Goal: Task Accomplishment & Management: Manage account settings

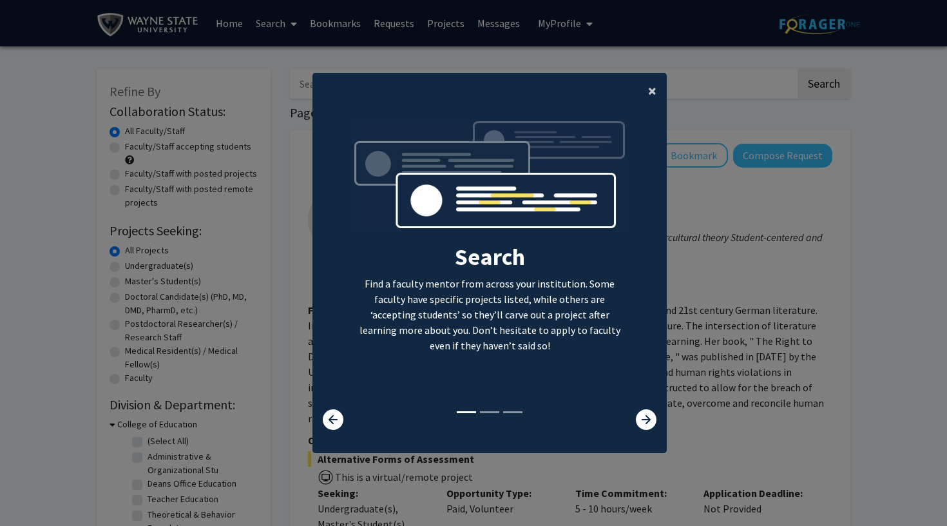
click at [657, 85] on button "×" at bounding box center [652, 91] width 29 height 36
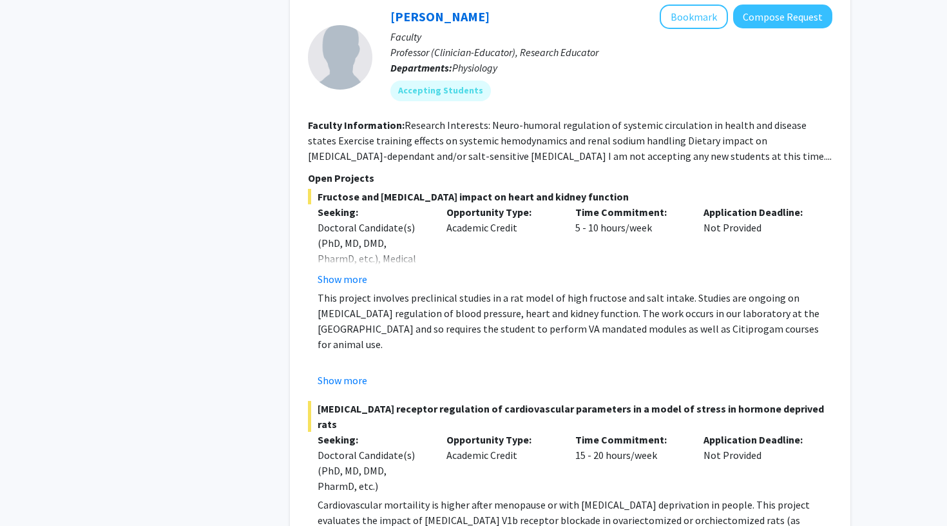
scroll to position [3763, 0]
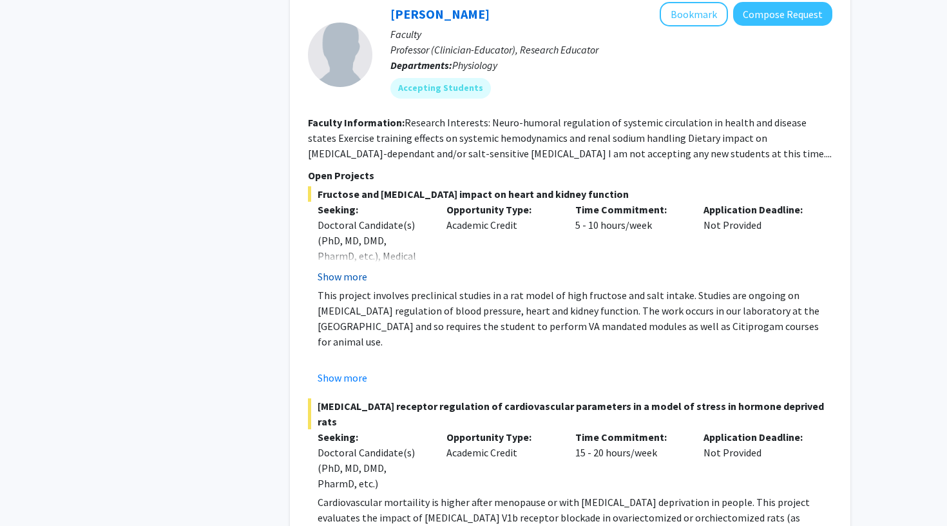
click at [357, 269] on button "Show more" at bounding box center [343, 276] width 50 height 15
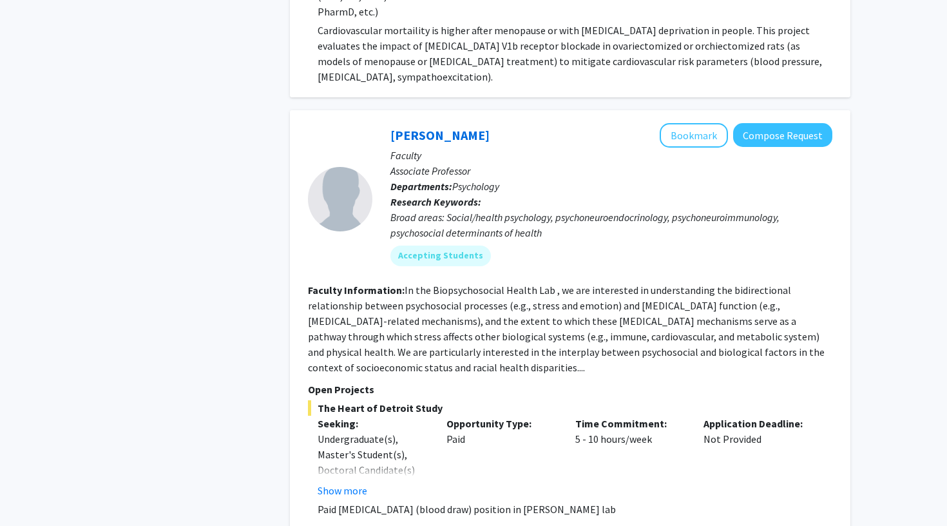
scroll to position [4273, 0]
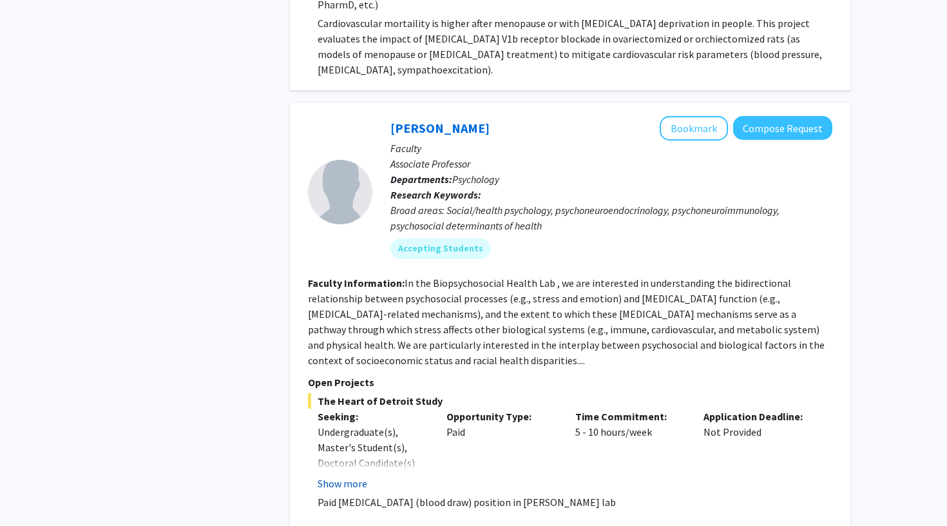
click at [361, 476] on button "Show more" at bounding box center [343, 483] width 50 height 15
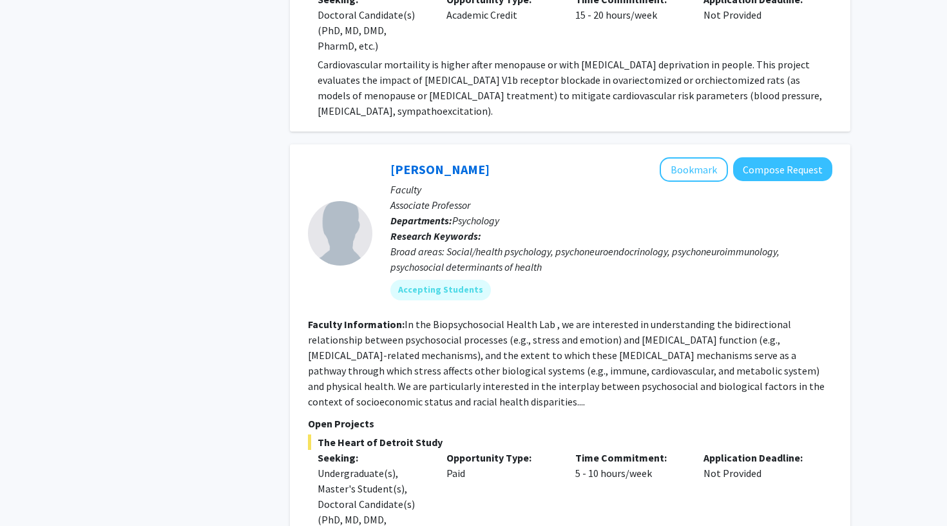
scroll to position [4231, 0]
click at [768, 158] on button "Compose Request" at bounding box center [782, 170] width 99 height 24
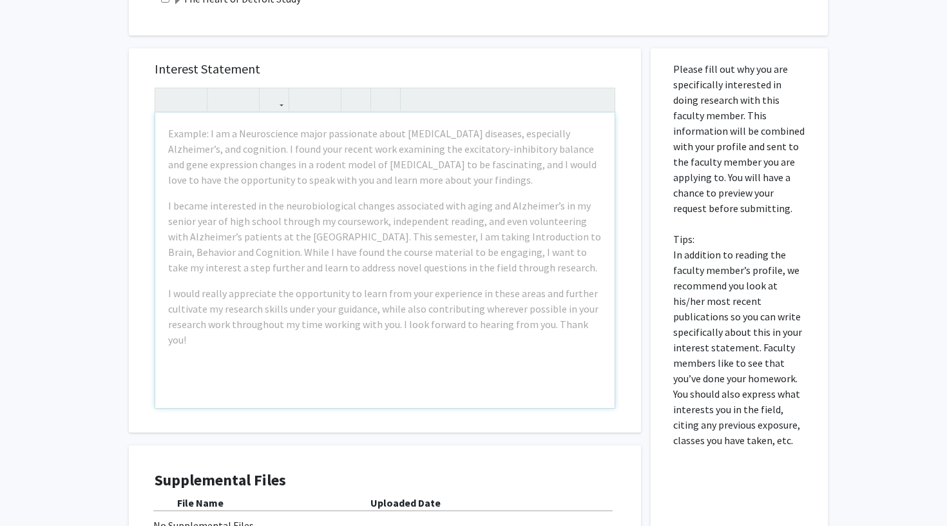
scroll to position [546, 0]
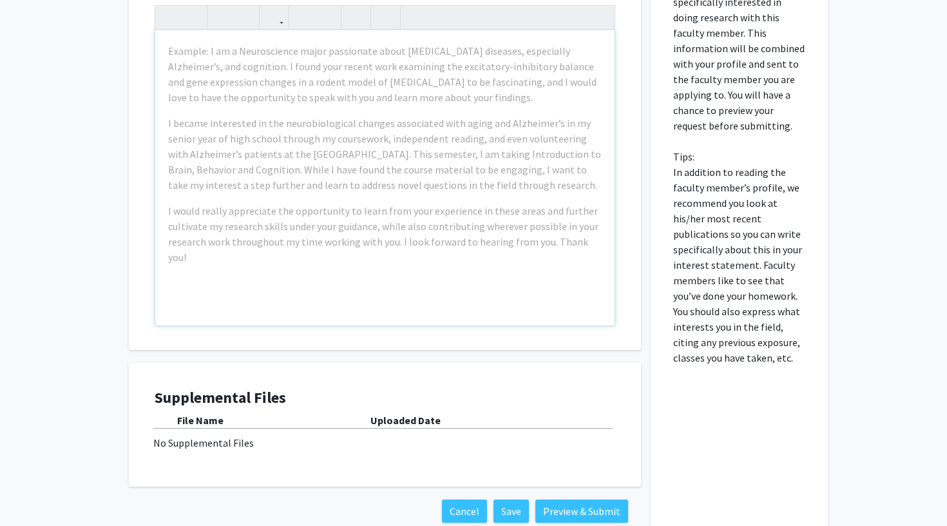
click at [405, 292] on div "Example: I am a Neuroscience major passionate about [MEDICAL_DATA] diseases, es…" at bounding box center [384, 177] width 459 height 295
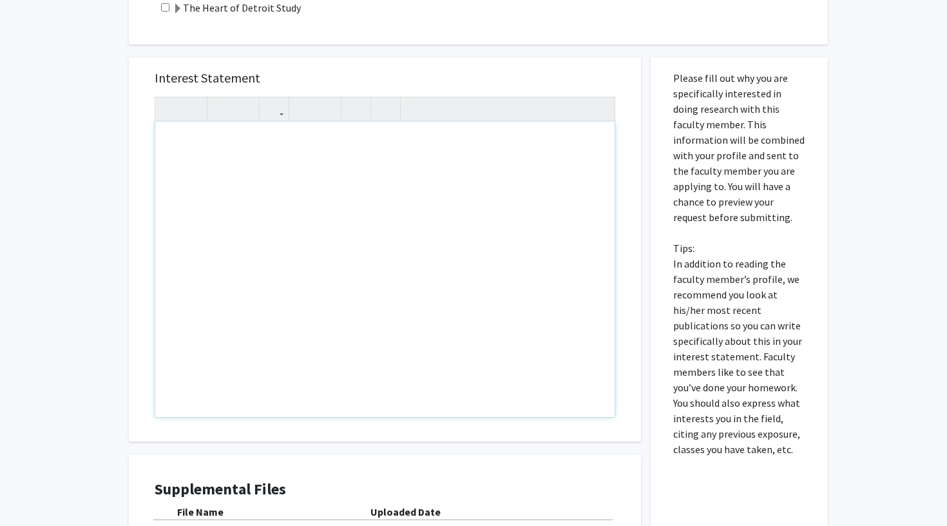
scroll to position [445, 0]
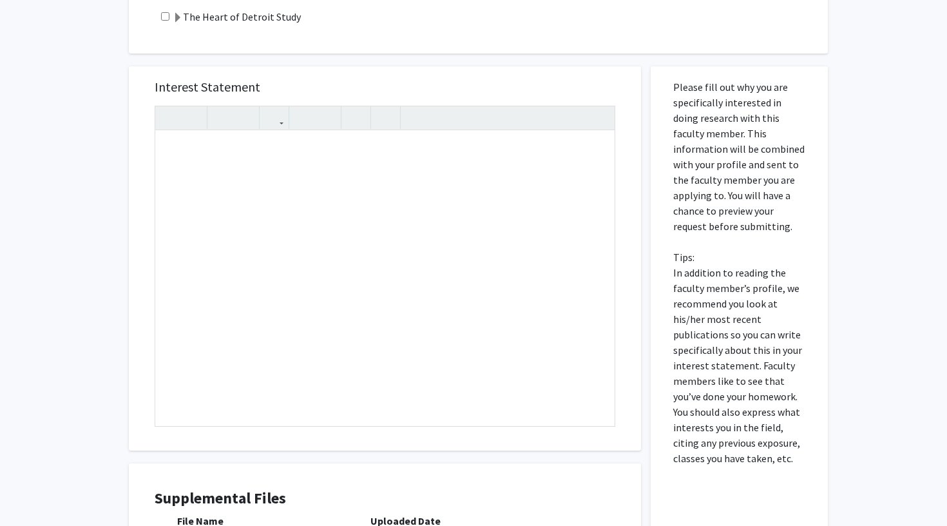
click at [102, 326] on div "All Requests Request for [PERSON_NAME] Request for [PERSON_NAME] Departments: P…" at bounding box center [473, 133] width 947 height 1064
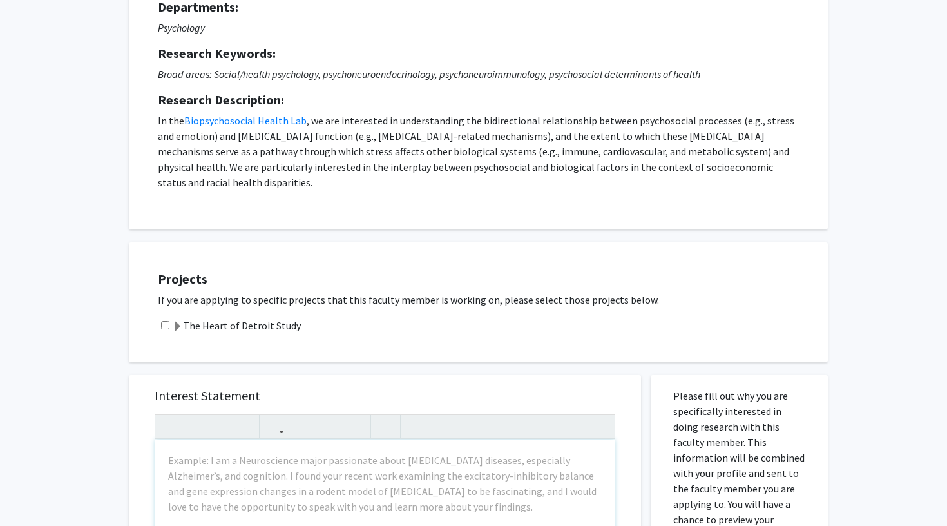
scroll to position [134, 0]
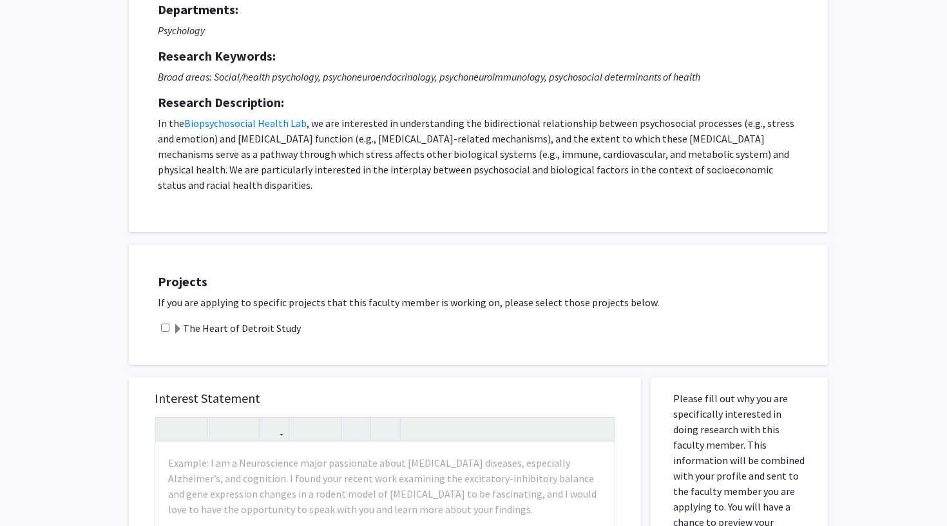
click at [177, 324] on span at bounding box center [178, 329] width 10 height 10
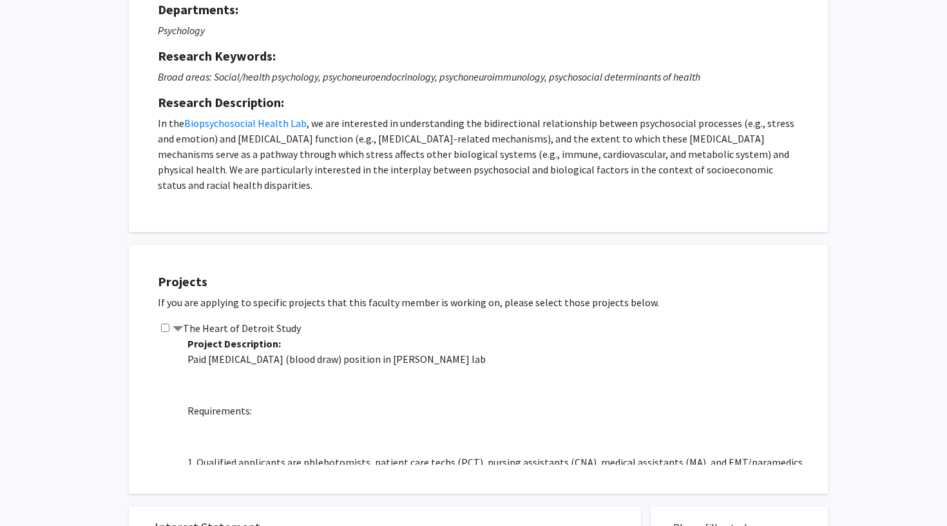
scroll to position [0, 0]
click at [294, 261] on div "Projects If you are applying to specific projects that this faculty member is w…" at bounding box center [486, 369] width 683 height 217
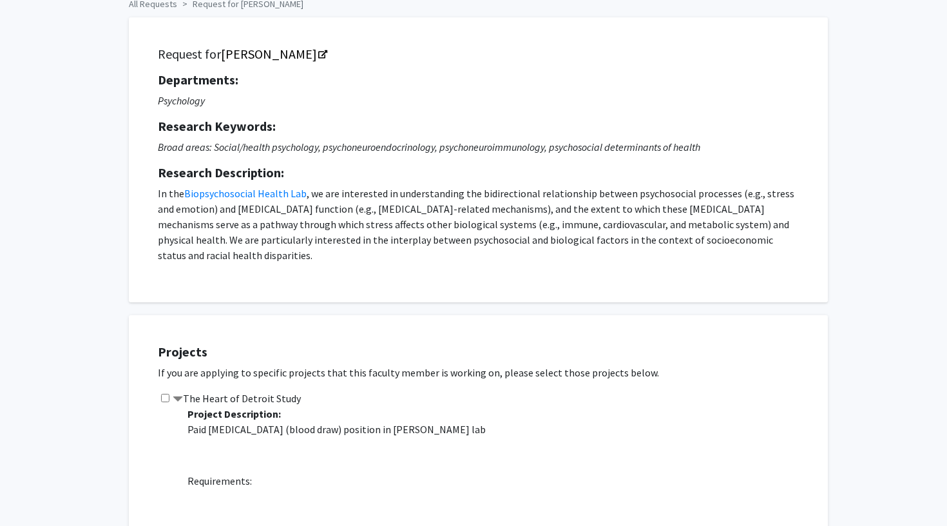
scroll to position [63, 0]
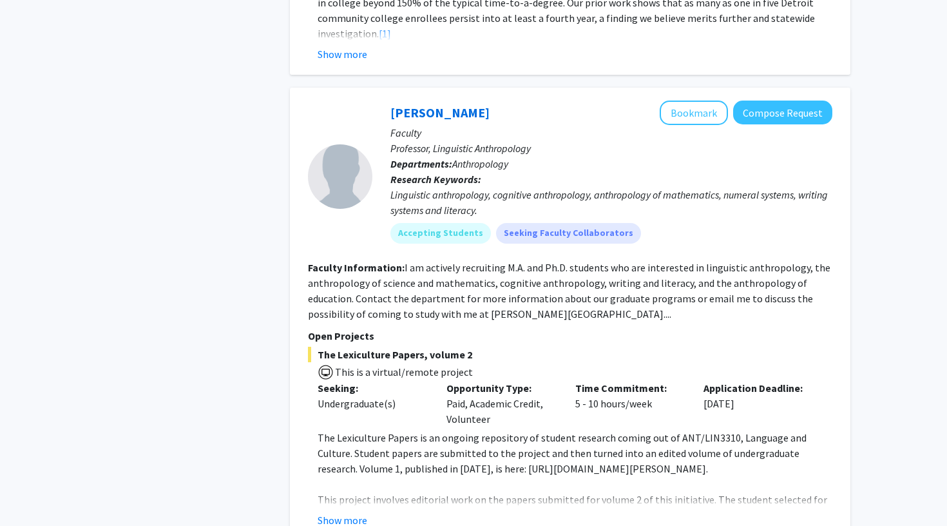
scroll to position [5430, 0]
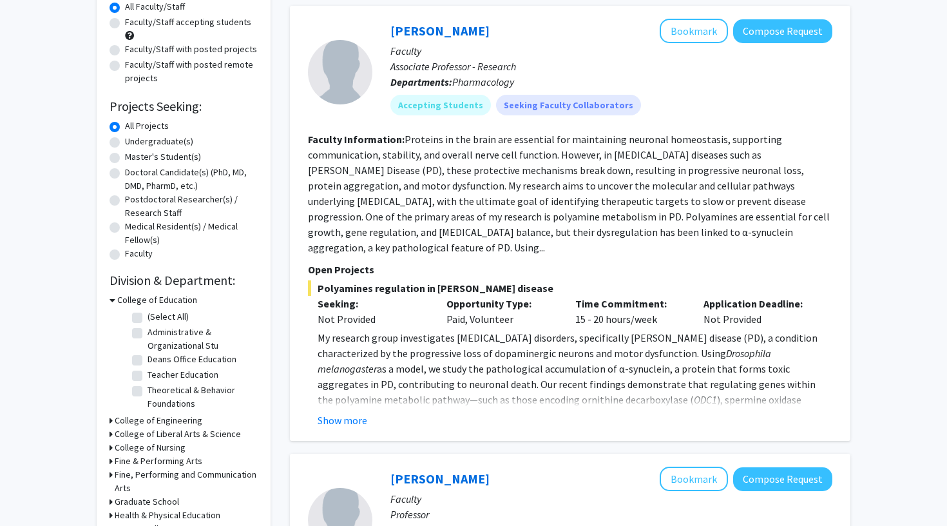
scroll to position [135, 0]
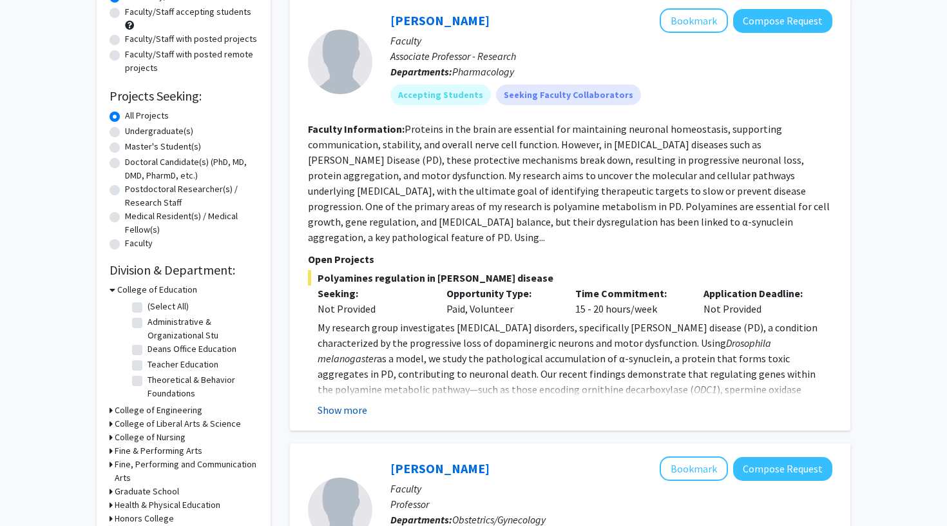
click at [343, 402] on button "Show more" at bounding box center [343, 409] width 50 height 15
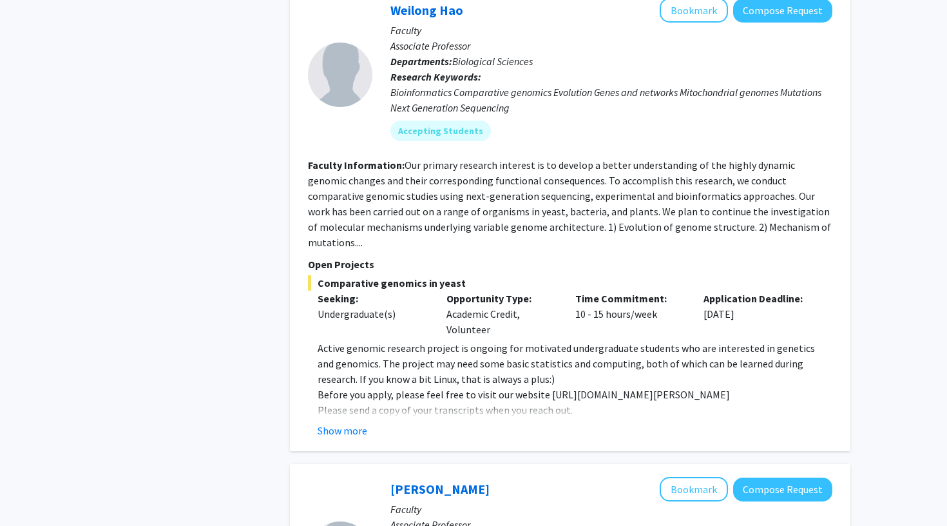
scroll to position [1251, 0]
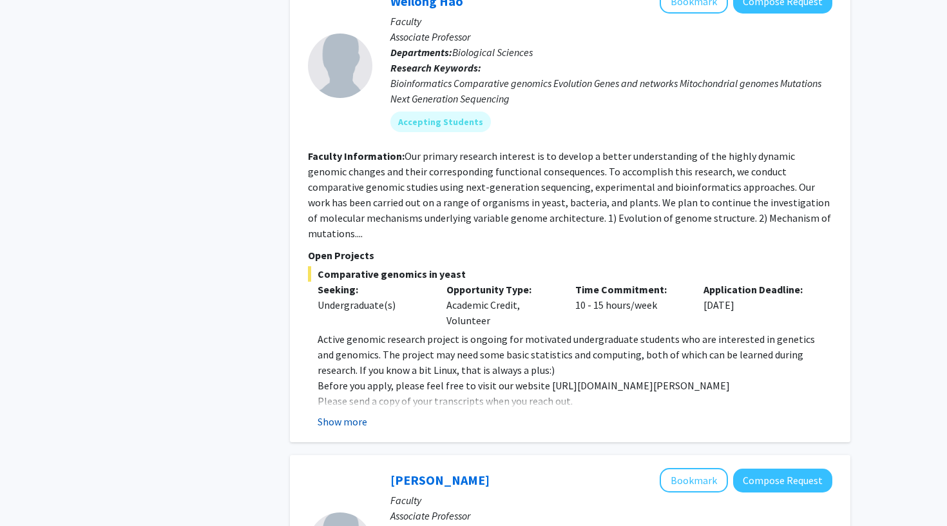
click at [351, 414] on button "Show more" at bounding box center [343, 421] width 50 height 15
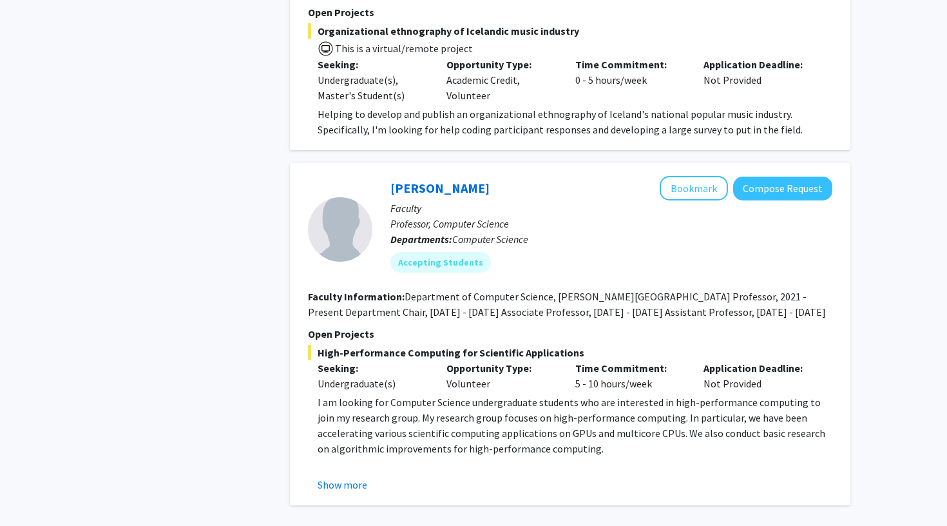
scroll to position [4380, 0]
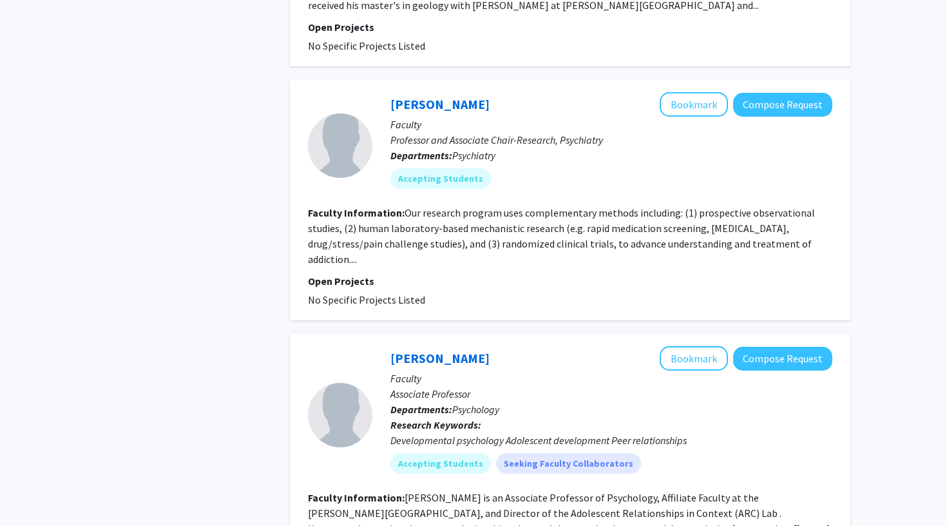
scroll to position [1912, 0]
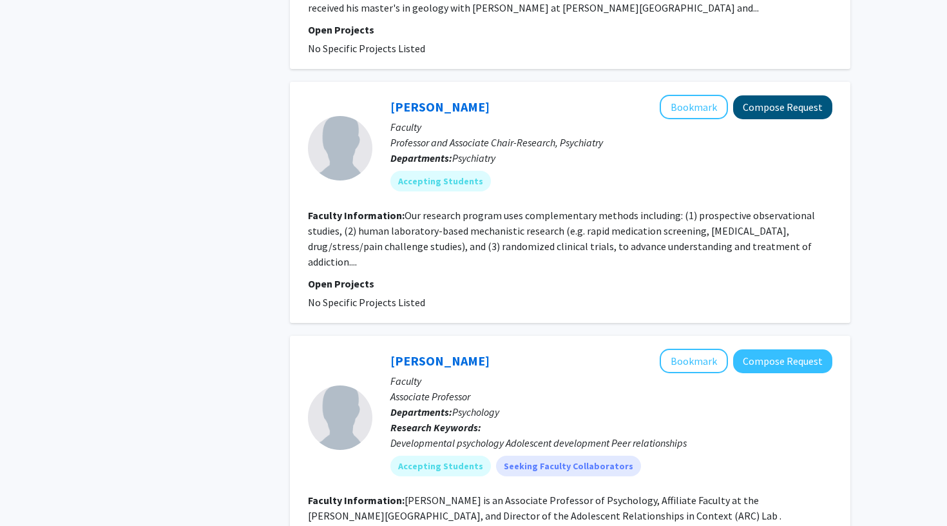
click at [822, 95] on button "Compose Request" at bounding box center [782, 107] width 99 height 24
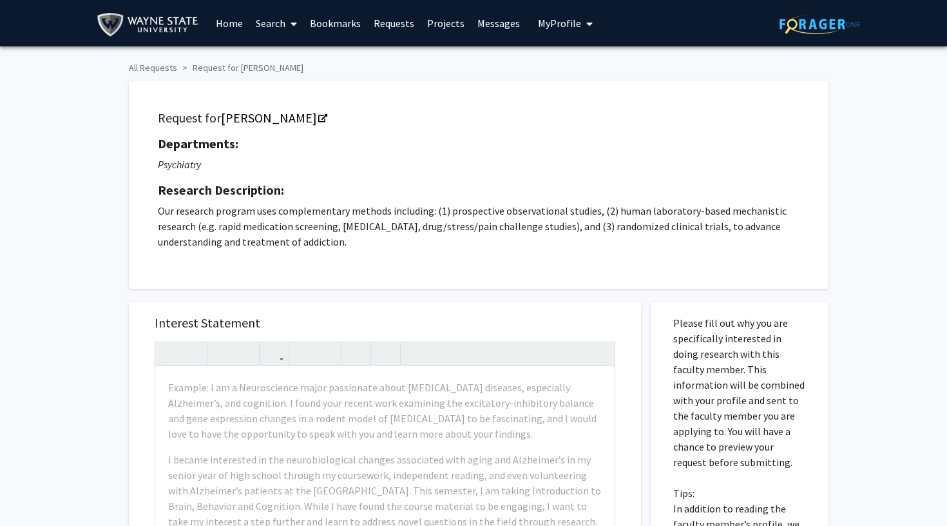
click at [581, 20] on span "My profile dropdown to access profile and logout" at bounding box center [587, 23] width 12 height 45
click at [598, 81] on span "View Profile" at bounding box center [618, 74] width 78 height 14
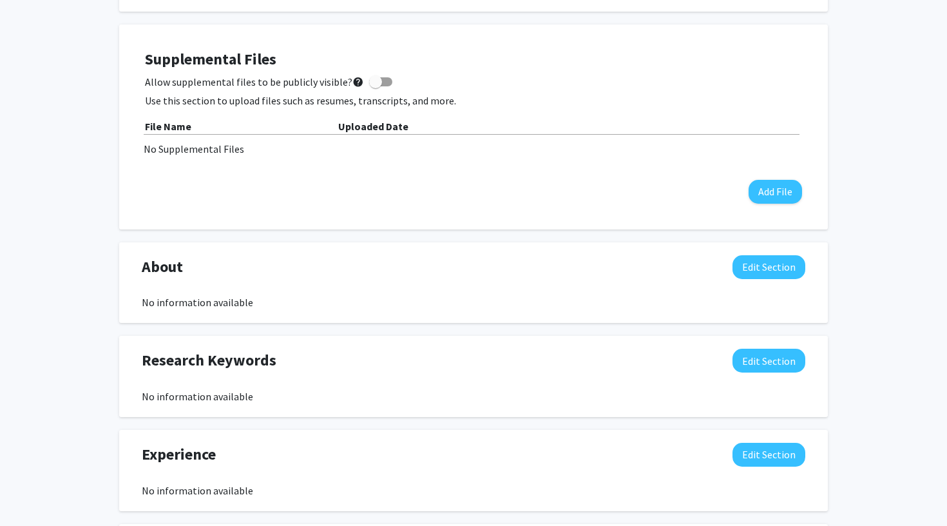
scroll to position [374, 0]
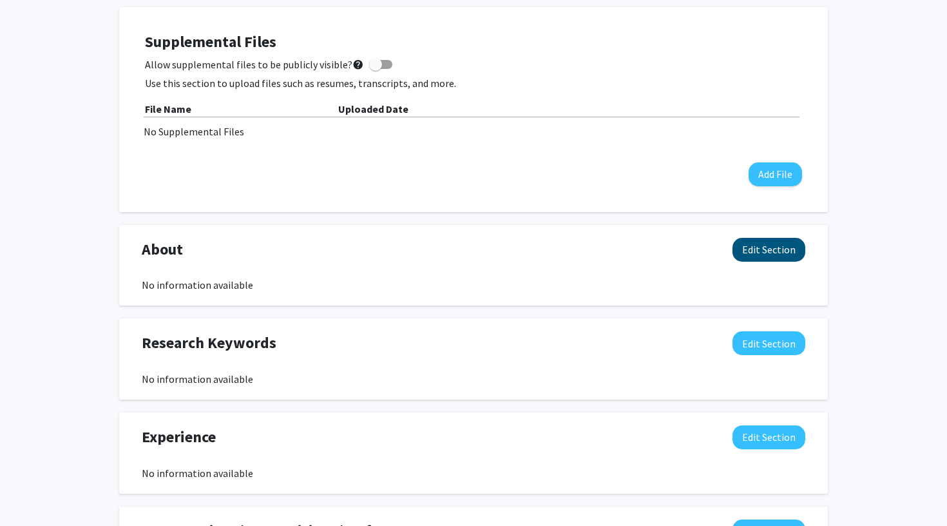
click at [789, 256] on button "Edit Section" at bounding box center [769, 250] width 73 height 24
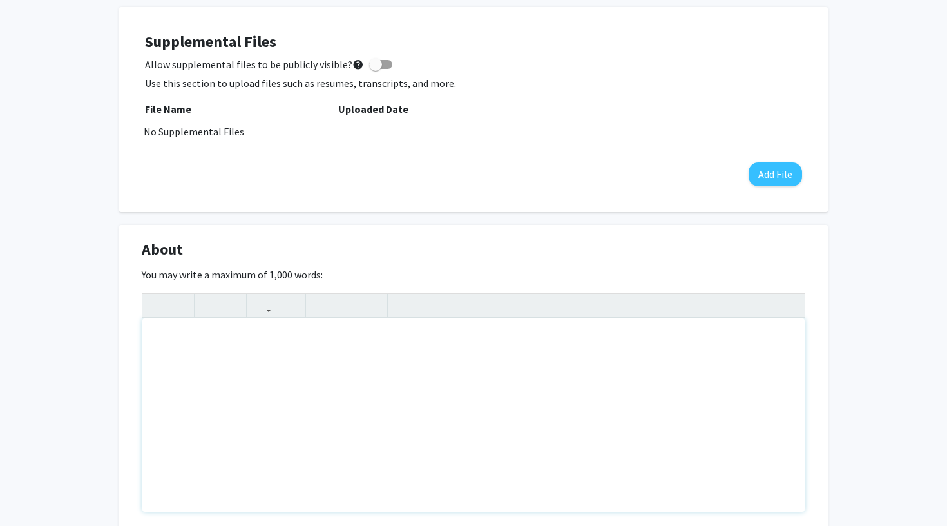
click at [533, 384] on div "Note to users with screen readers: Please deactivate our accessibility plugin f…" at bounding box center [473, 414] width 662 height 193
paste div "Note to users with screen readers: Please deactivate our accessibility plugin f…"
type textarea "<p>I’m a neuroscience student on an accelerated pre-med track at [PERSON_NAME][…"
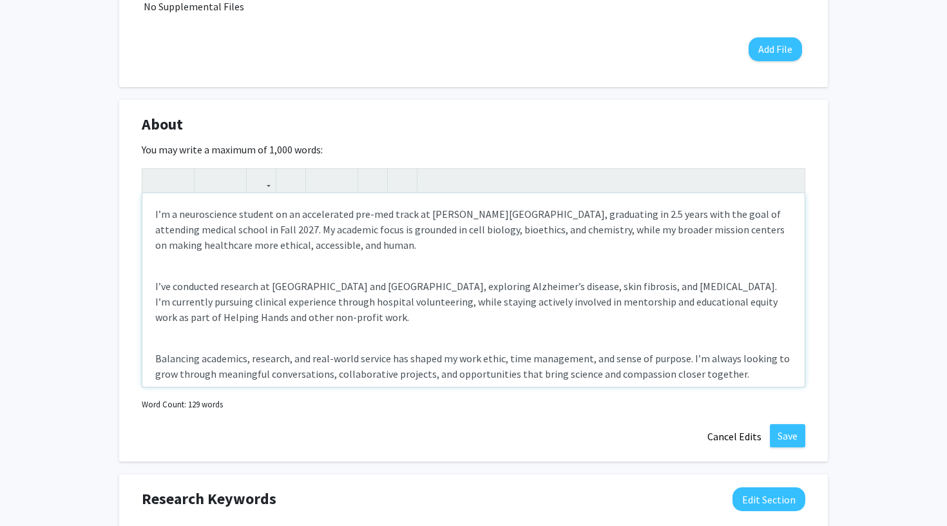
scroll to position [0, 0]
click at [230, 229] on p "I’m a neuroscience student on an accelerated pre-med track at [PERSON_NAME][GEO…" at bounding box center [473, 229] width 637 height 46
click at [336, 280] on p "I’ve conducted research at [GEOGRAPHIC_DATA] and [GEOGRAPHIC_DATA], exploring A…" at bounding box center [473, 301] width 637 height 46
click at [345, 231] on p "I’m a neuroscience student on an accelerated pre-med track at [PERSON_NAME][GEO…" at bounding box center [473, 229] width 637 height 46
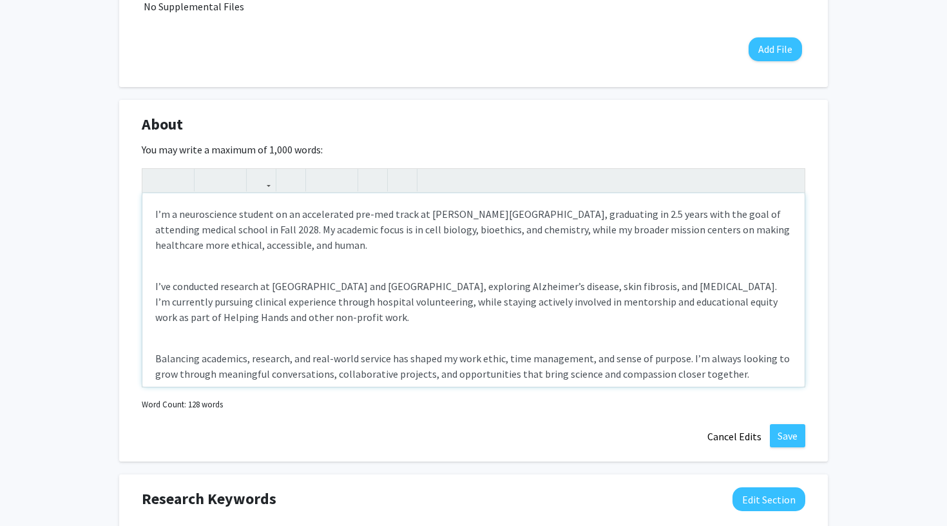
click at [624, 232] on p "I’m a neuroscience student on an accelerated pre-med track at [PERSON_NAME][GEO…" at bounding box center [473, 229] width 637 height 46
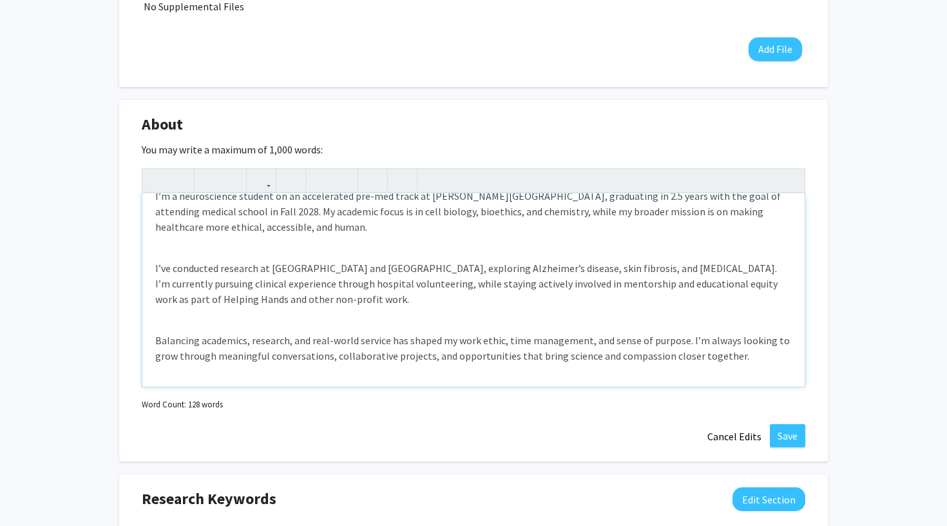
scroll to position [18, 0]
click at [242, 230] on p "I’m a neuroscience student on an accelerated pre-med track at [PERSON_NAME][GEO…" at bounding box center [473, 211] width 637 height 46
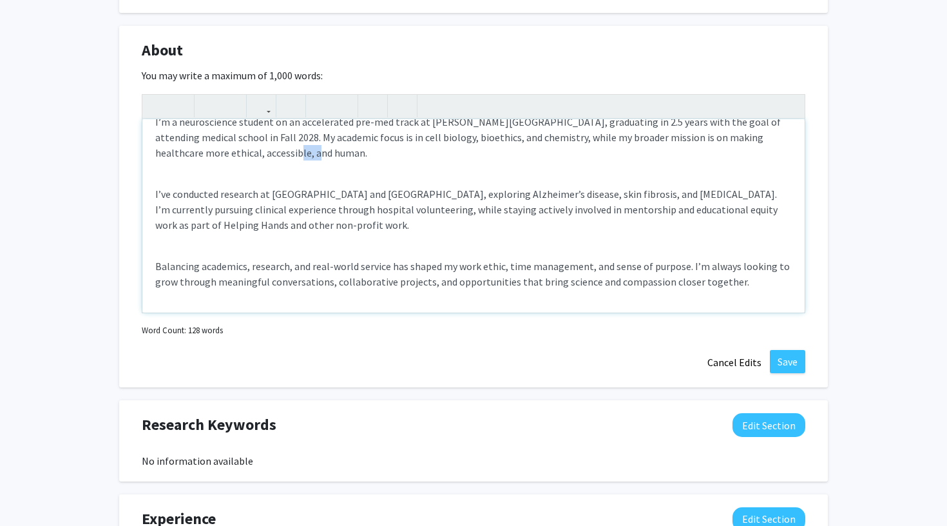
scroll to position [576, 0]
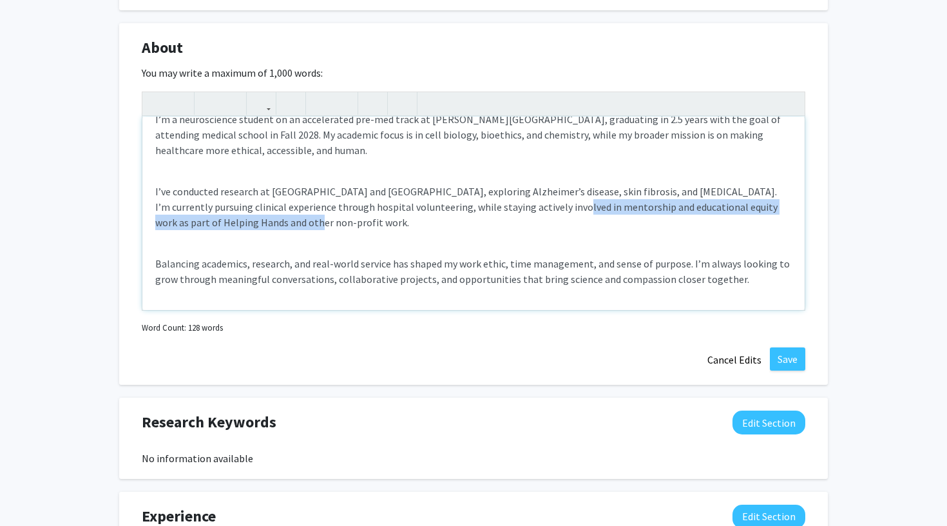
drag, startPoint x: 533, startPoint y: 210, endPoint x: 554, endPoint y: 222, distance: 24.5
click at [556, 223] on p "I’ve conducted research at [GEOGRAPHIC_DATA] and [GEOGRAPHIC_DATA], exploring A…" at bounding box center [473, 207] width 637 height 46
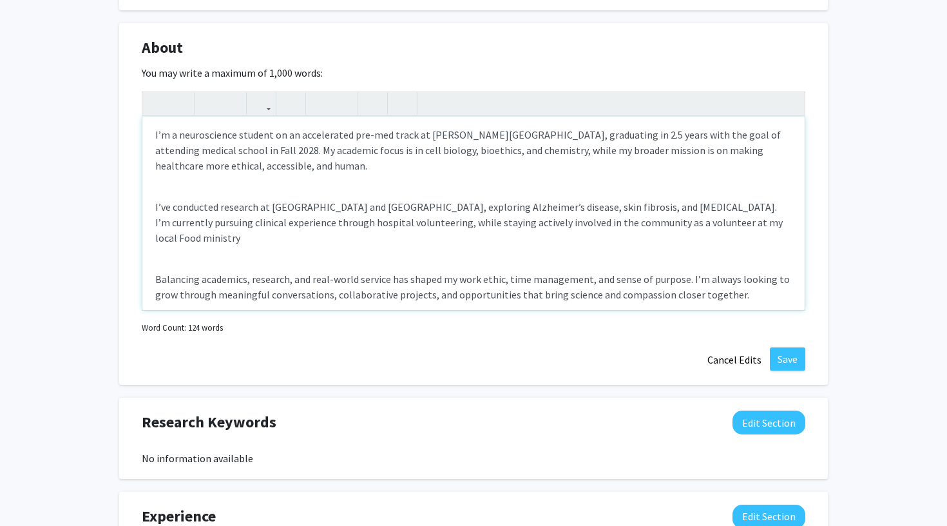
scroll to position [580, 0]
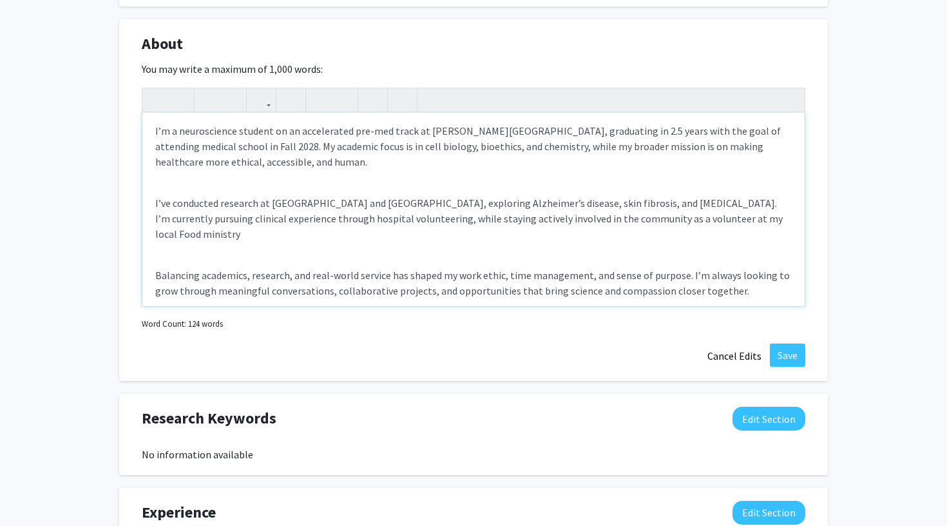
click at [579, 196] on div "I’m a neuroscience student on an accelerated pre-med track at [PERSON_NAME][GEO…" at bounding box center [473, 209] width 662 height 193
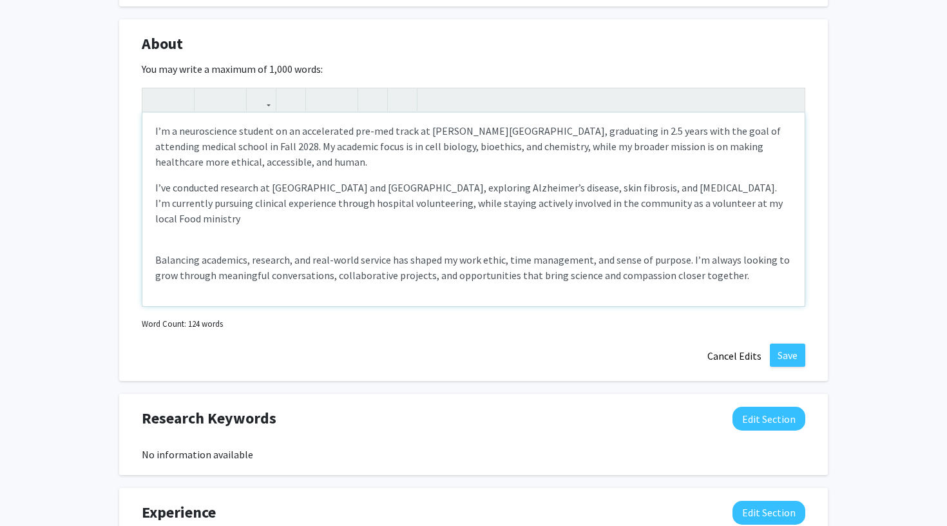
click at [654, 224] on div "I’m a neuroscience student on an accelerated pre-med track at [PERSON_NAME][GEO…" at bounding box center [473, 209] width 662 height 193
click at [731, 205] on p "I’ve conducted research at [GEOGRAPHIC_DATA] and [GEOGRAPHIC_DATA], exploring A…" at bounding box center [473, 203] width 637 height 46
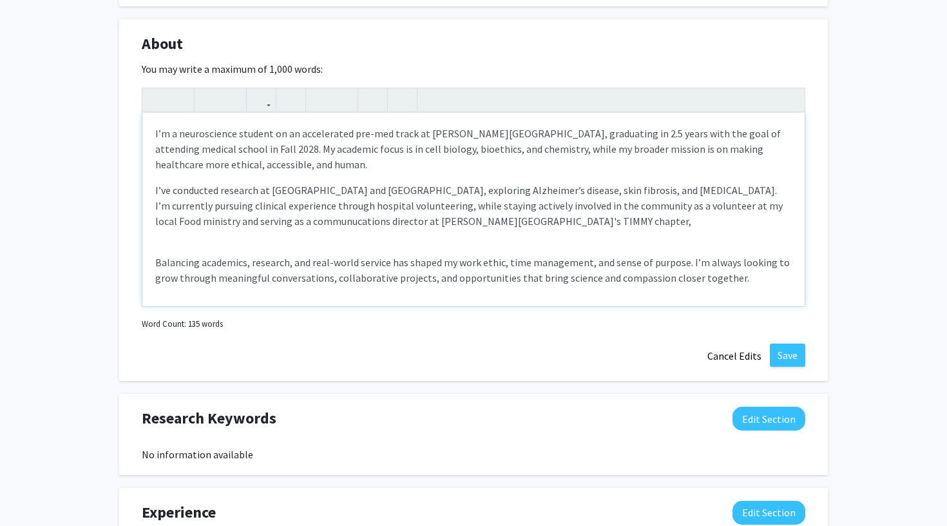
click at [225, 225] on p "I’ve conducted research at [GEOGRAPHIC_DATA] and [GEOGRAPHIC_DATA], exploring A…" at bounding box center [473, 205] width 637 height 46
click at [479, 229] on p "I’ve conducted research at [GEOGRAPHIC_DATA] and [GEOGRAPHIC_DATA], exploring A…" at bounding box center [473, 205] width 637 height 46
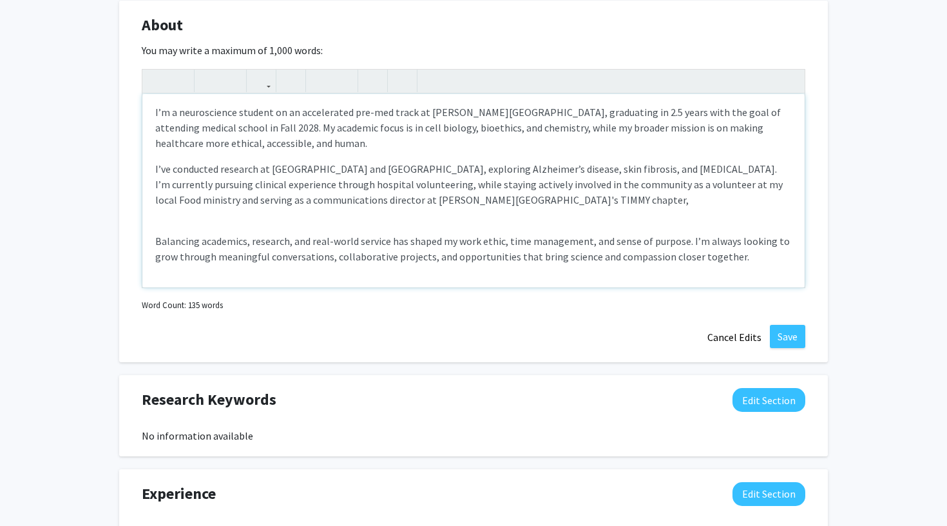
scroll to position [606, 0]
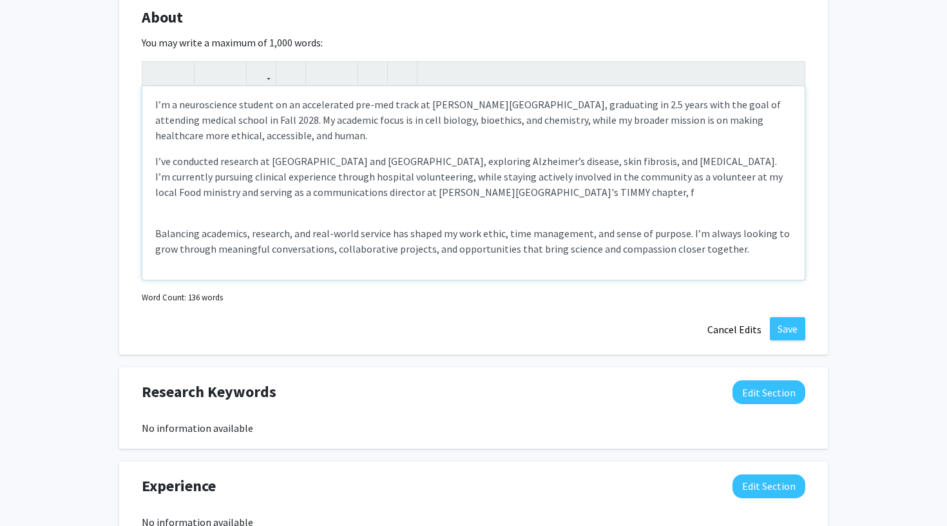
click at [364, 193] on p "I’ve conducted research at [GEOGRAPHIC_DATA] and [GEOGRAPHIC_DATA], exploring A…" at bounding box center [473, 176] width 637 height 46
drag, startPoint x: 435, startPoint y: 191, endPoint x: 472, endPoint y: 190, distance: 37.4
click at [472, 190] on p "I’ve conducted research at [GEOGRAPHIC_DATA] and [GEOGRAPHIC_DATA], exploring A…" at bounding box center [473, 176] width 637 height 46
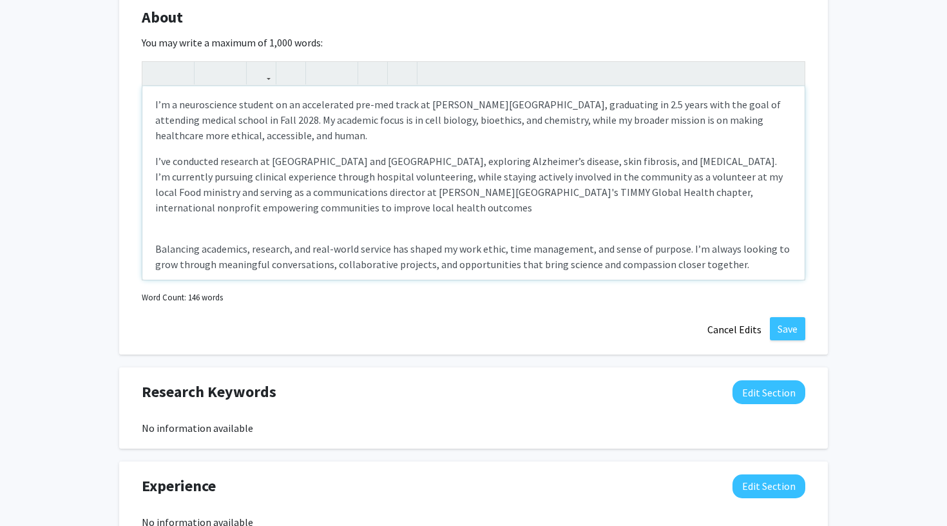
click at [465, 195] on p "I’ve conducted research at [GEOGRAPHIC_DATA] and [GEOGRAPHIC_DATA], exploring A…" at bounding box center [473, 184] width 637 height 62
click at [595, 194] on p "I’ve conducted research at [GEOGRAPHIC_DATA] and [GEOGRAPHIC_DATA], exploring A…" at bounding box center [473, 184] width 637 height 62
click at [671, 213] on p "I’ve conducted research at [GEOGRAPHIC_DATA] and [GEOGRAPHIC_DATA], exploring A…" at bounding box center [473, 184] width 637 height 62
click at [557, 190] on p "I’ve conducted research at [GEOGRAPHIC_DATA] and [GEOGRAPHIC_DATA], exploring A…" at bounding box center [473, 184] width 637 height 62
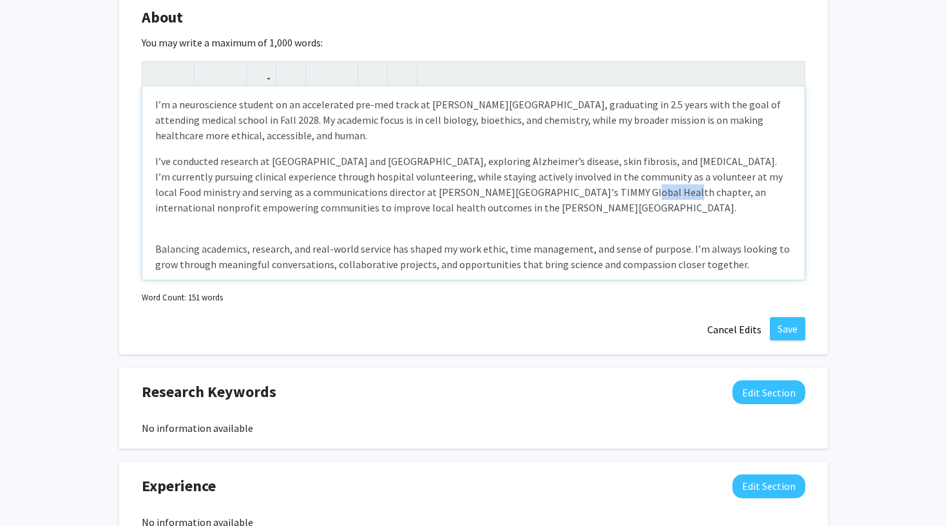
click at [557, 190] on p "I’ve conducted research at [GEOGRAPHIC_DATA] and [GEOGRAPHIC_DATA], exploring A…" at bounding box center [473, 184] width 637 height 62
click at [557, 195] on p "I’ve conducted research at [GEOGRAPHIC_DATA] and [GEOGRAPHIC_DATA], exploring A…" at bounding box center [473, 184] width 637 height 62
drag, startPoint x: 539, startPoint y: 195, endPoint x: 703, endPoint y: 191, distance: 163.7
click at [703, 191] on p "I’ve conducted research at [GEOGRAPHIC_DATA] and [GEOGRAPHIC_DATA], exploring A…" at bounding box center [473, 184] width 637 height 62
click at [614, 194] on p "I’ve conducted research at [GEOGRAPHIC_DATA] and [GEOGRAPHIC_DATA], exploring A…" at bounding box center [473, 184] width 637 height 62
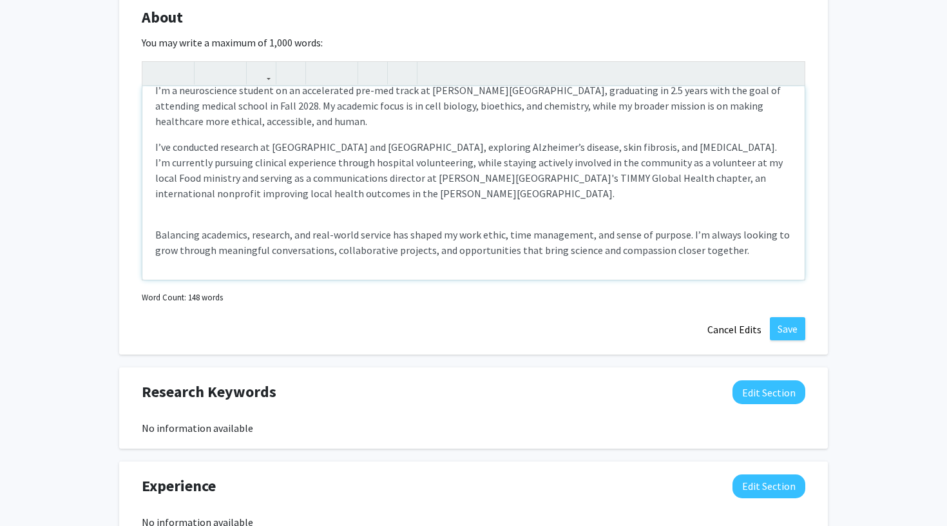
click at [630, 213] on div "I’m a neuroscience student on an accelerated pre-med track at [PERSON_NAME][GEO…" at bounding box center [473, 182] width 662 height 193
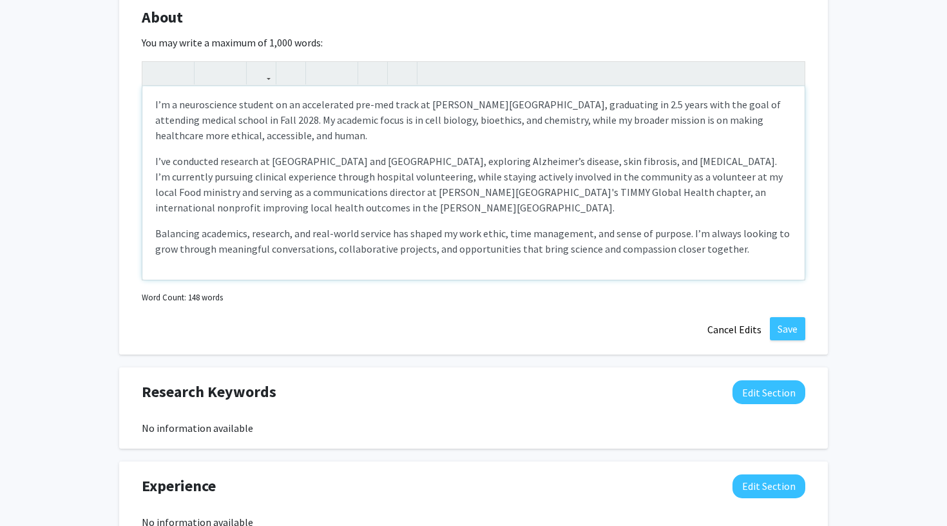
type textarea "<l>I’d s ametconsecte adipisc el se doeiusmodte inc-utl etdol ma Aliqu Enima Mi…"
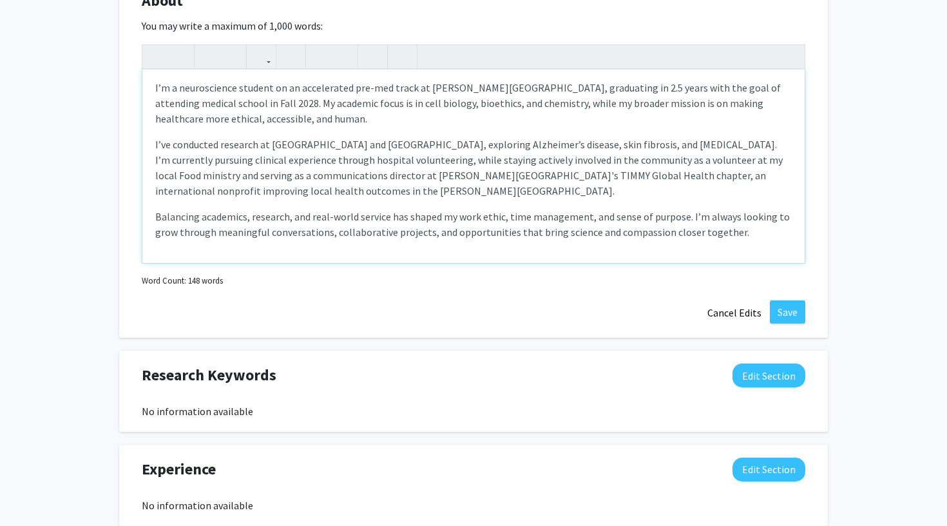
scroll to position [628, 0]
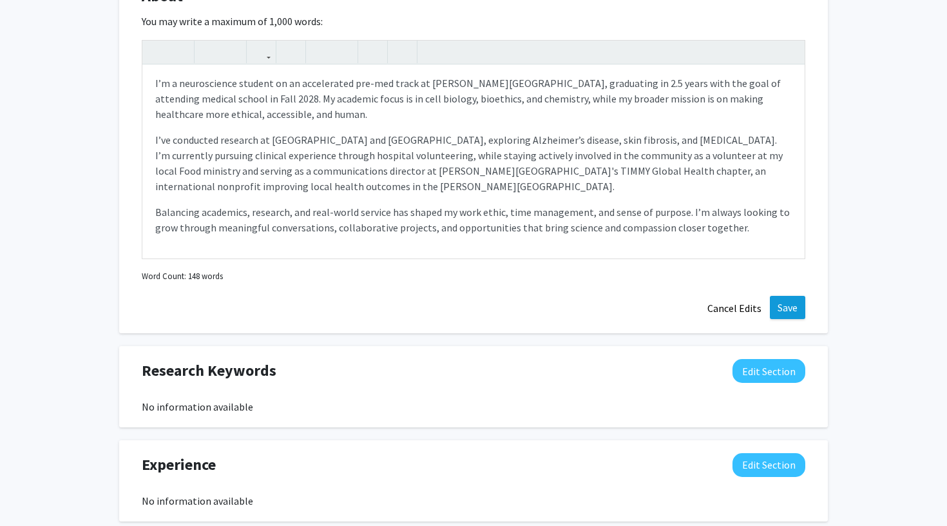
click at [781, 312] on button "Save" at bounding box center [787, 307] width 35 height 23
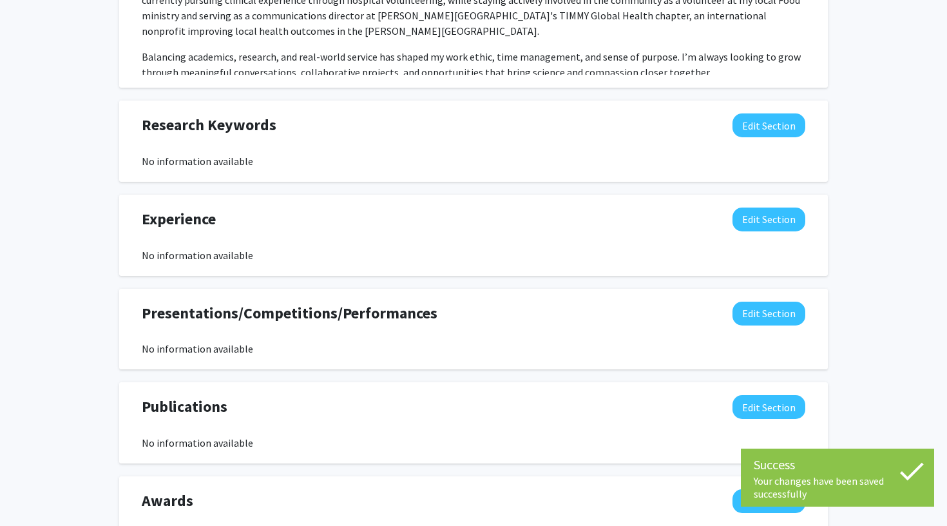
scroll to position [733, 0]
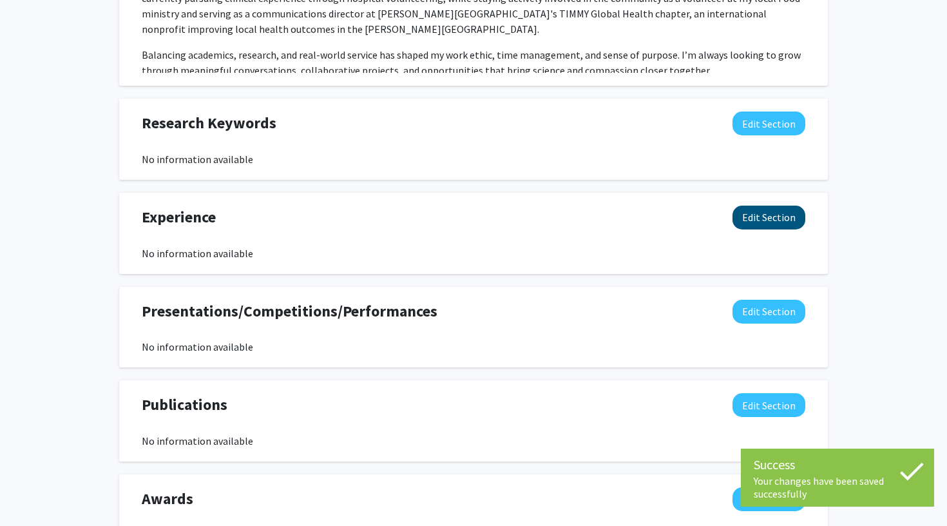
click at [778, 224] on button "Edit Section" at bounding box center [769, 218] width 73 height 24
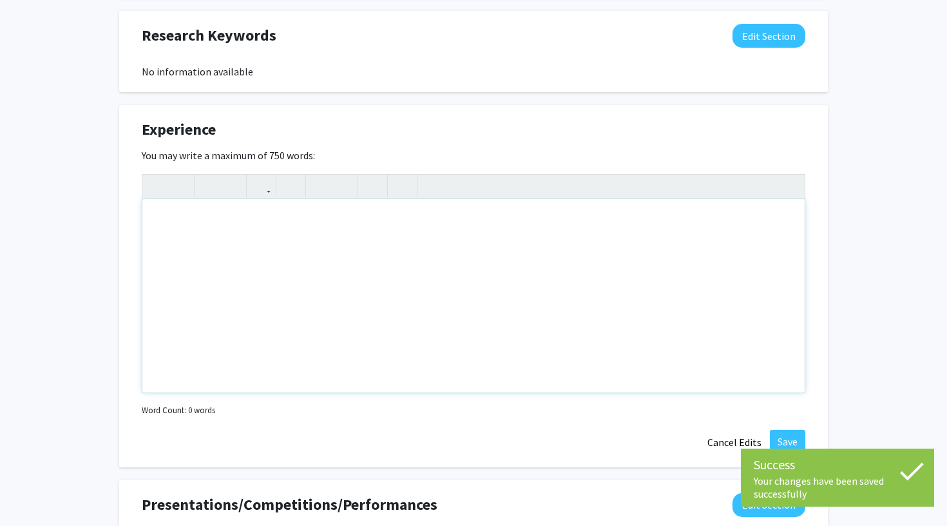
scroll to position [824, 0]
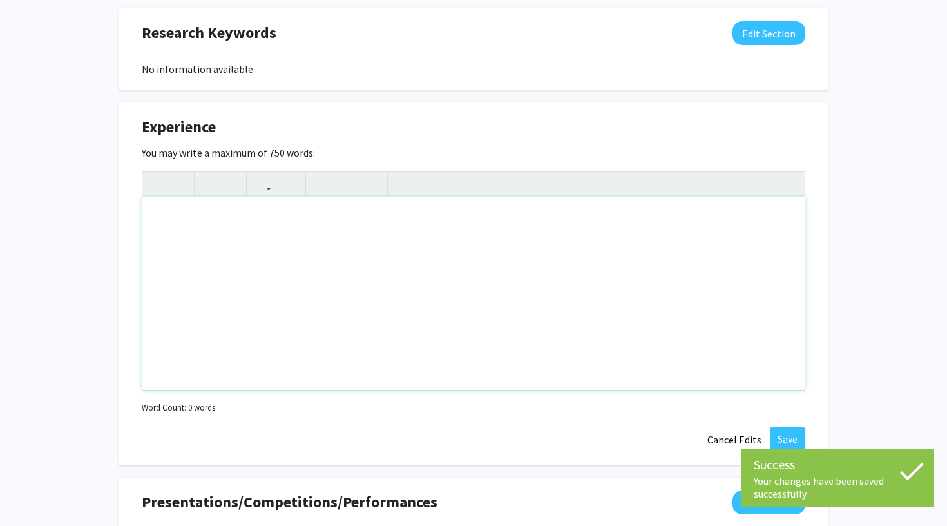
click at [515, 287] on div "Note to users with screen readers: Please deactivate our accessibility plugin f…" at bounding box center [473, 293] width 662 height 193
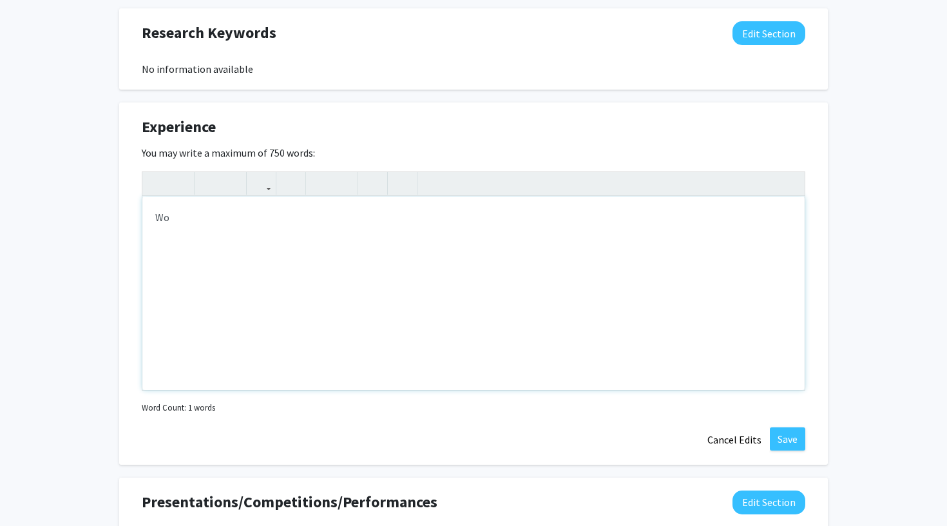
type textarea "W"
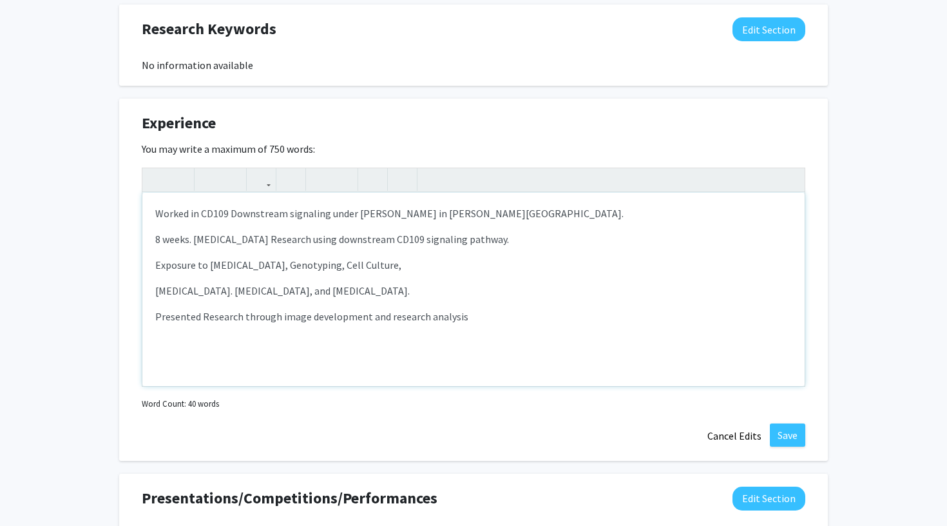
click at [155, 242] on p "8 weeks. [MEDICAL_DATA] Research using downstream CD109 signaling pathway." at bounding box center [473, 238] width 637 height 15
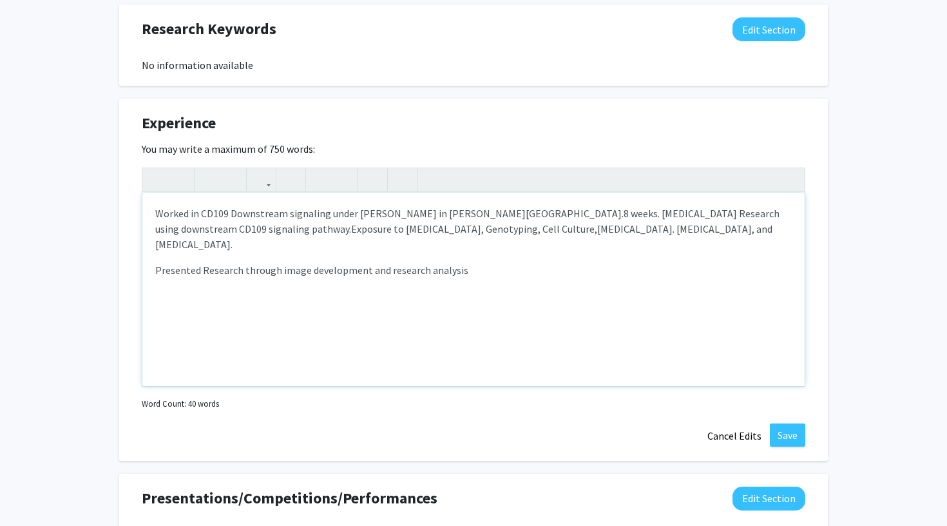
click at [156, 262] on p "Presented Research through image development and research analysis" at bounding box center [473, 269] width 637 height 15
click at [440, 251] on p "Worked in CD109 Downstream signaling under [PERSON_NAME] in [PERSON_NAME][GEOGR…" at bounding box center [473, 229] width 637 height 46
click at [546, 238] on span "Presented Research through image development and research analysis" at bounding box center [389, 244] width 313 height 13
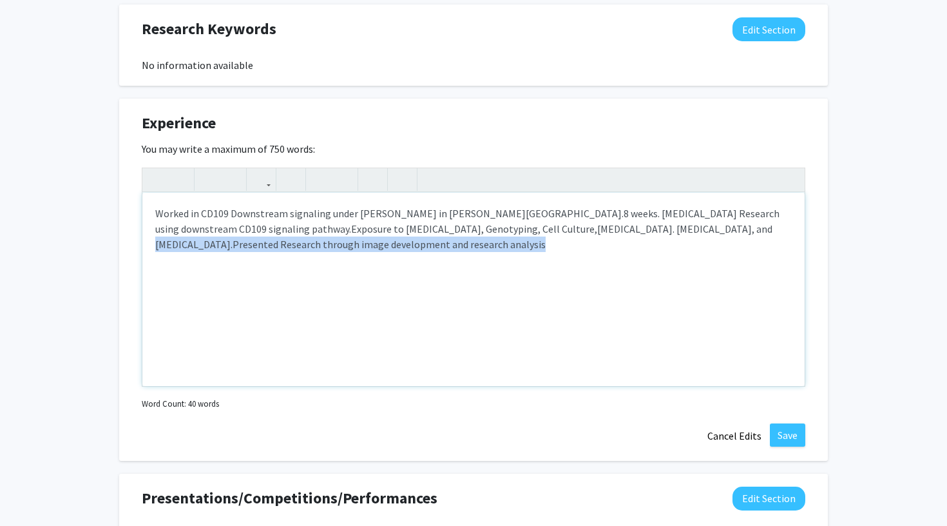
click at [608, 236] on p "Worked in CD109 Downstream signaling under [PERSON_NAME] in [PERSON_NAME][GEOGR…" at bounding box center [473, 229] width 637 height 46
click at [629, 278] on div "Worked in CD109 Downstream signaling under [PERSON_NAME] in [PERSON_NAME][GEOGR…" at bounding box center [473, 289] width 662 height 193
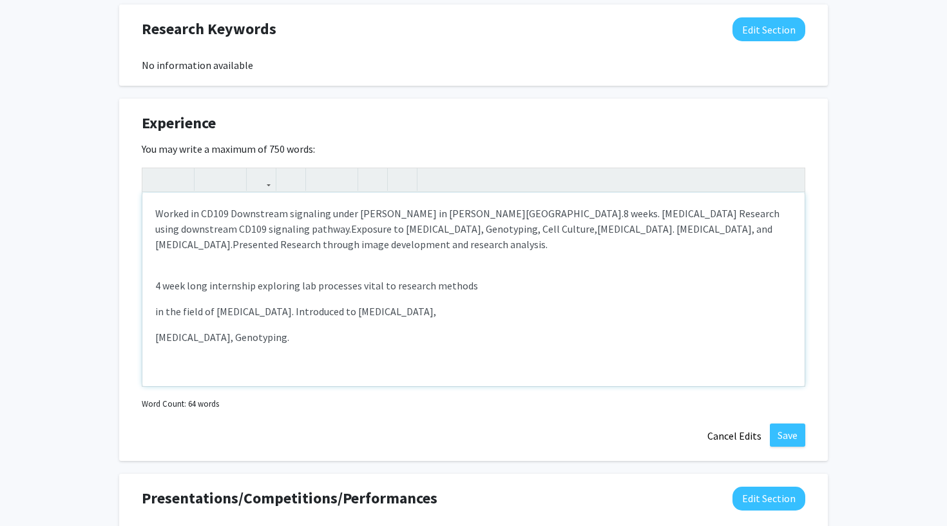
click at [156, 313] on span "in the field of [MEDICAL_DATA]. Introduced to [MEDICAL_DATA]," at bounding box center [295, 311] width 281 height 13
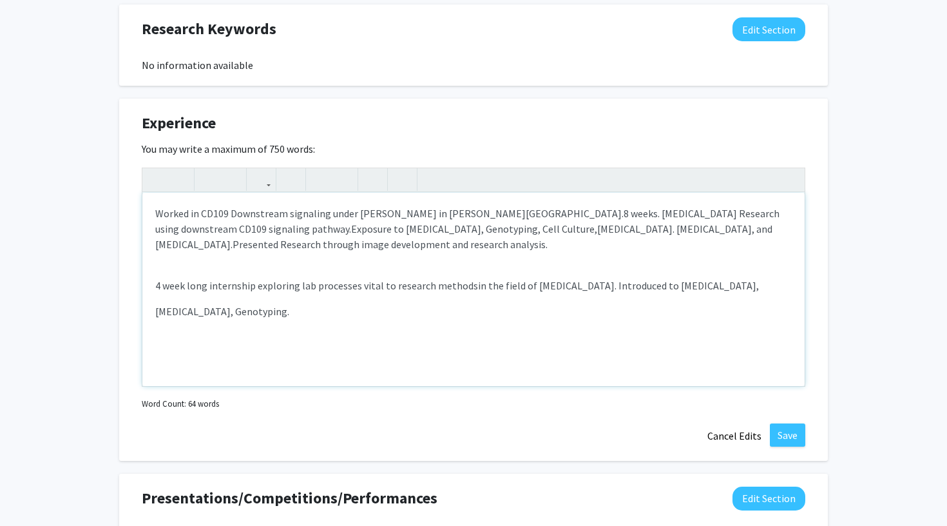
click at [159, 309] on span "[MEDICAL_DATA], Genotyping." at bounding box center [222, 311] width 134 height 13
click at [315, 301] on p "4 week long internship exploring lab processes vital to research methods in the…" at bounding box center [473, 285] width 637 height 46
click at [157, 284] on span "4 week long internship exploring lab processes vital to research methods" at bounding box center [316, 285] width 323 height 13
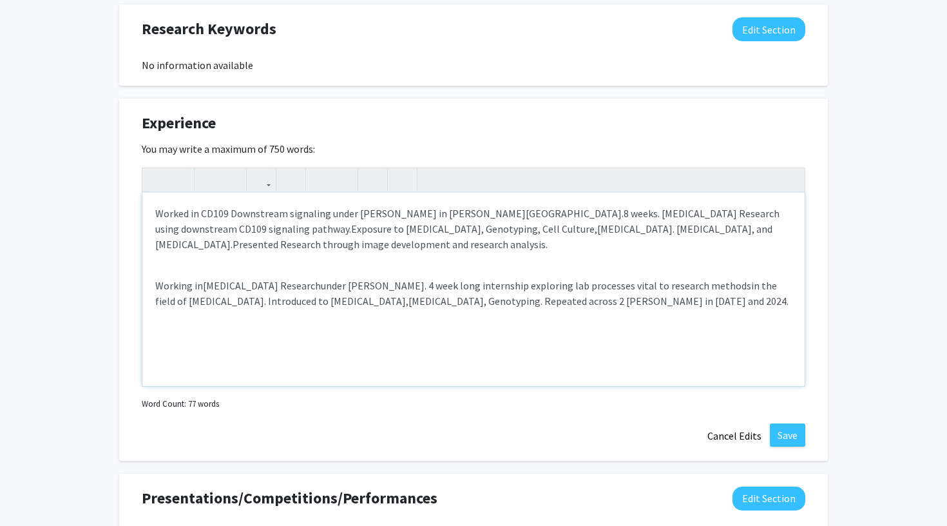
type textarea "<p>Worked in CD109 Downstream signaling under [PERSON_NAME] in [PERSON_NAME][GE…"
click at [340, 290] on span "under [PERSON_NAME]. 4 week long internship exploring lab processes vital to re…" at bounding box center [471, 293] width 633 height 28
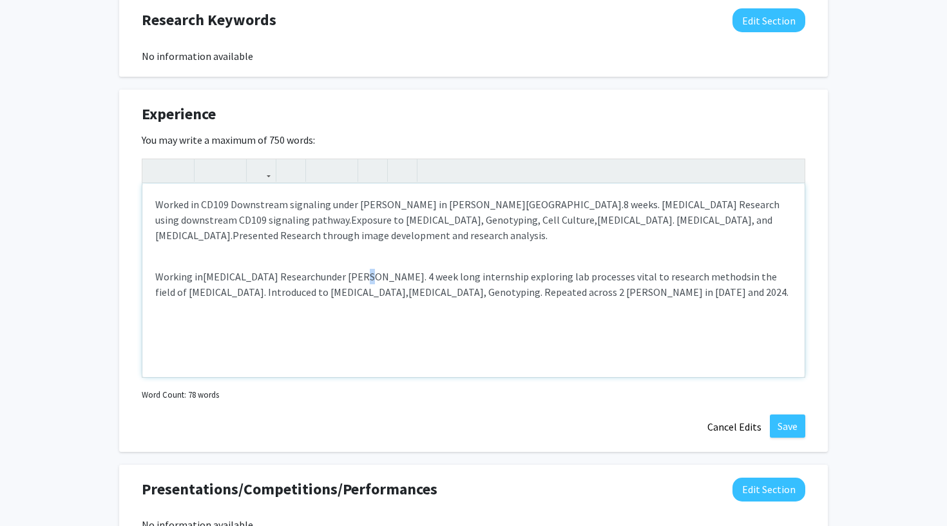
scroll to position [840, 0]
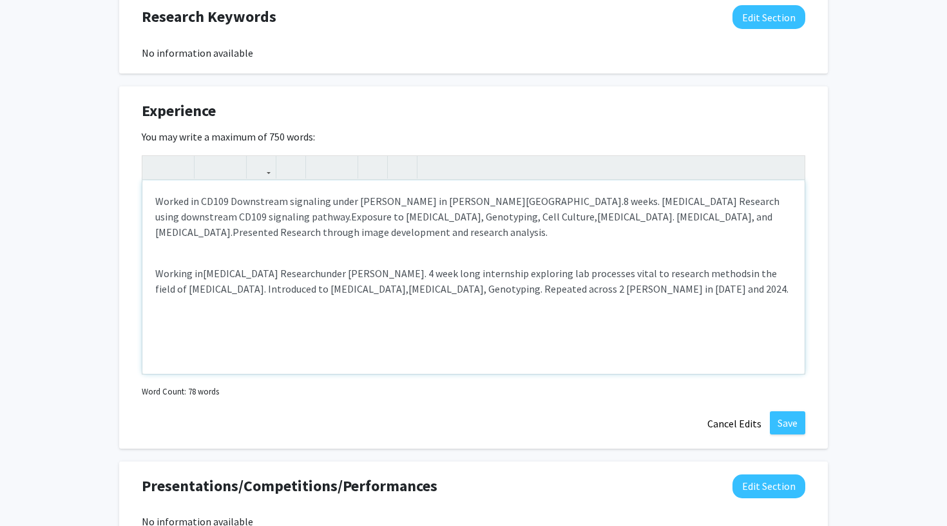
click at [454, 267] on span "under [PERSON_NAME]. 4 week long internship exploring lab processes vital to re…" at bounding box center [471, 281] width 633 height 28
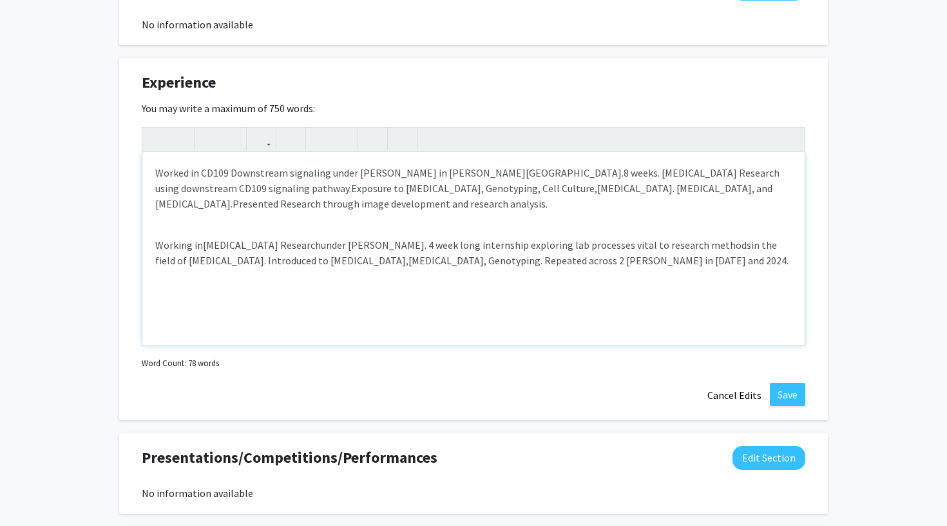
scroll to position [885, 0]
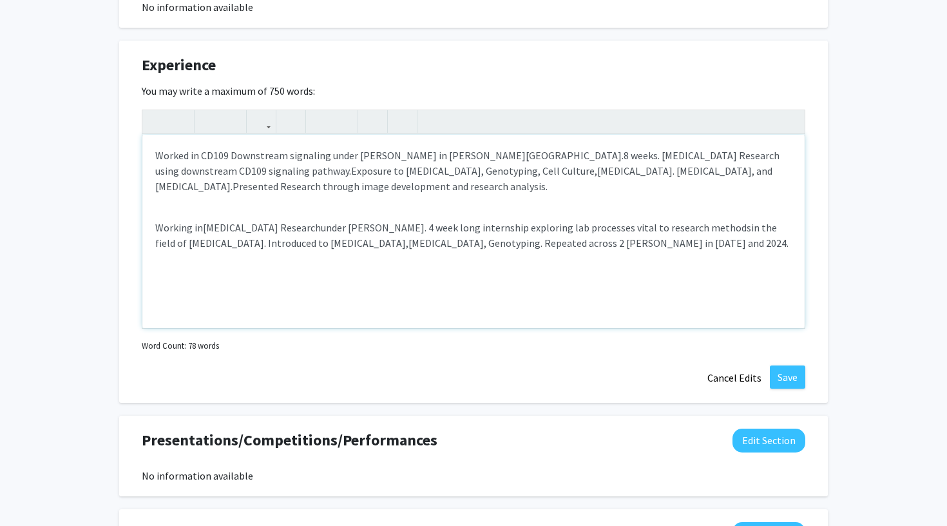
click at [679, 280] on div "Worked in CD109 Downstream signaling under [PERSON_NAME] in [PERSON_NAME][GEOGR…" at bounding box center [473, 231] width 662 height 193
click at [796, 374] on button "Save" at bounding box center [787, 376] width 35 height 23
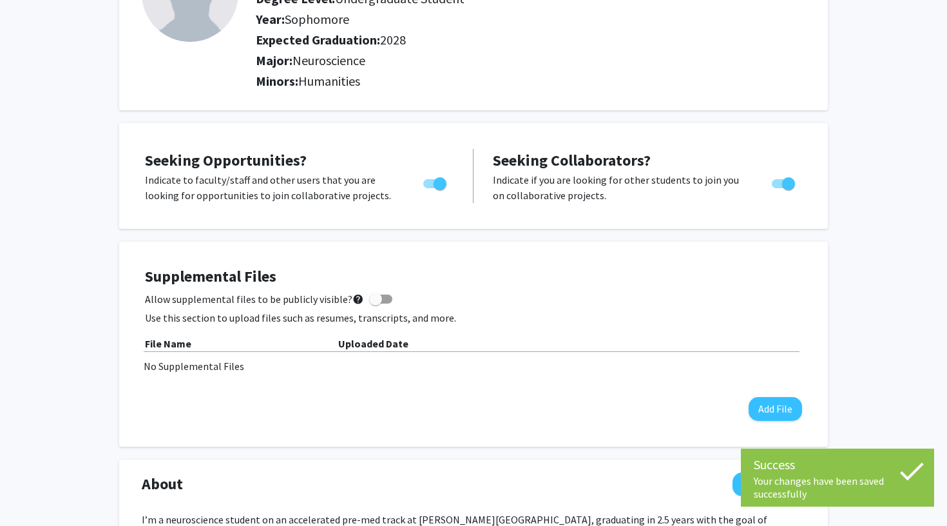
scroll to position [129, 0]
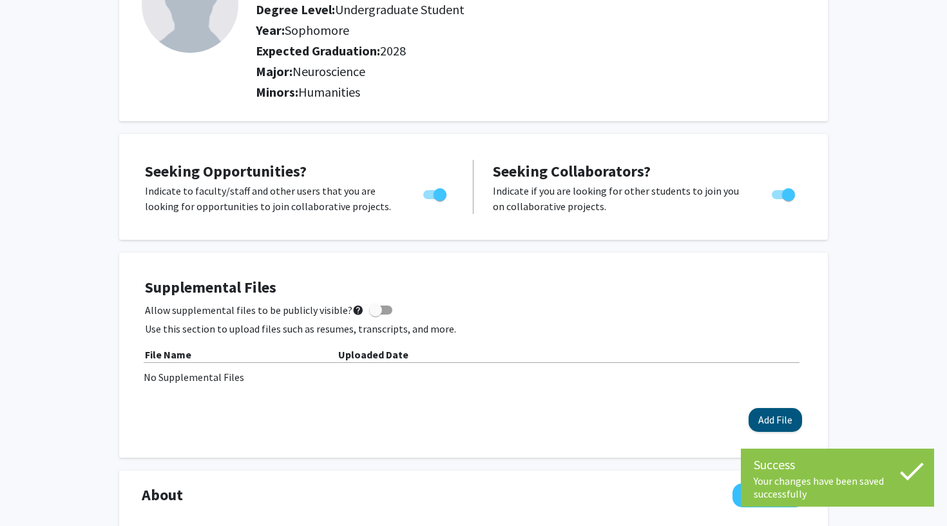
click at [785, 422] on button "Add File" at bounding box center [775, 420] width 53 height 24
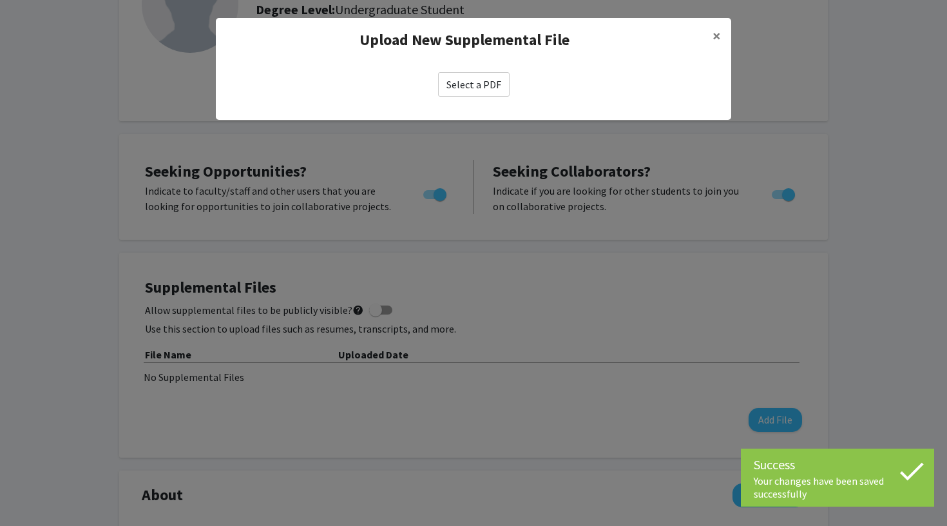
click at [475, 81] on label "Select a PDF" at bounding box center [474, 84] width 72 height 24
click at [0, 0] on input "Select a PDF" at bounding box center [0, 0] width 0 height 0
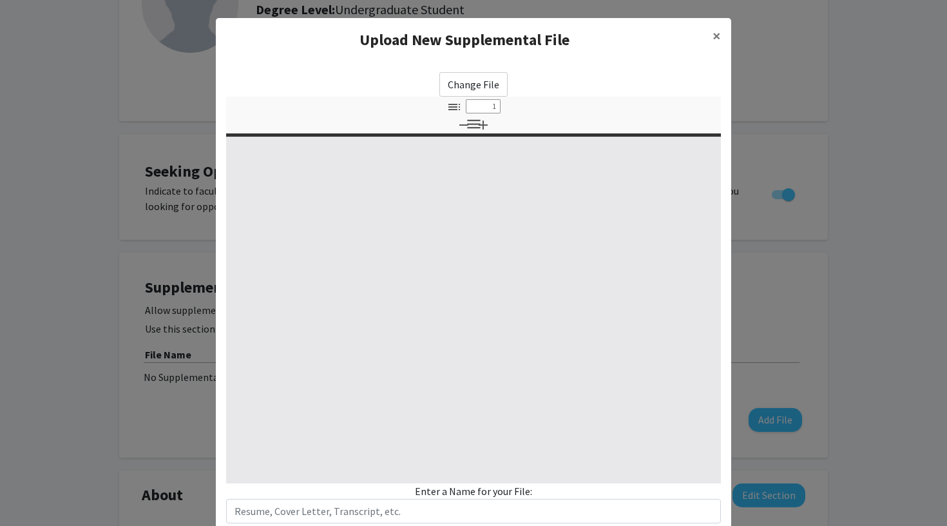
select select "custom"
type input "0"
select select "custom"
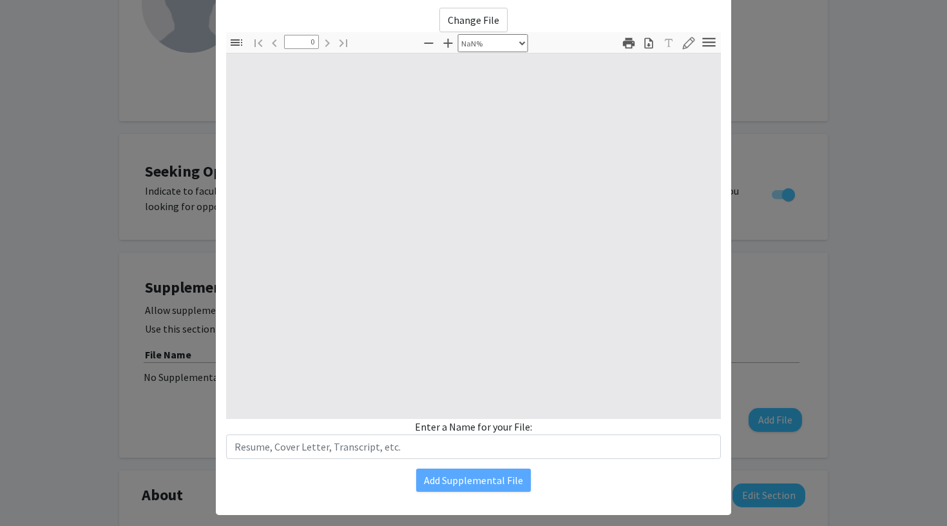
type input "1"
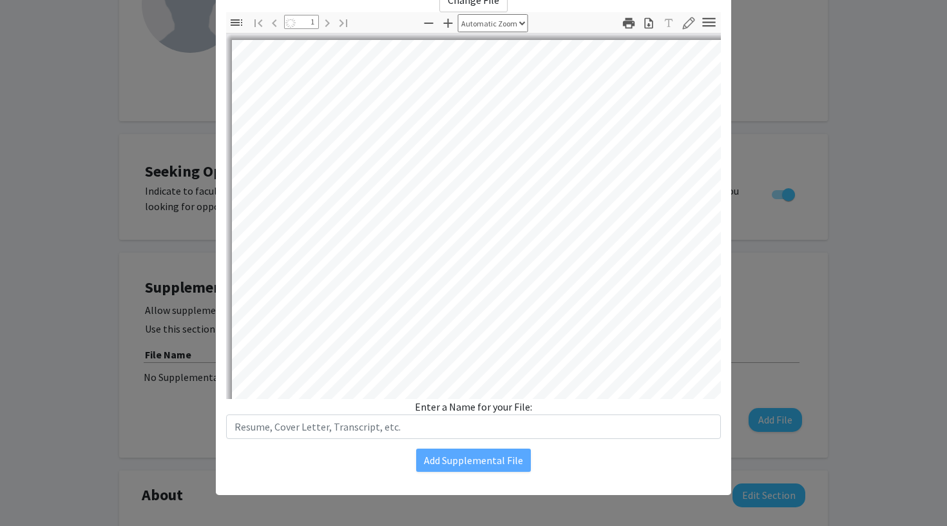
select select "auto"
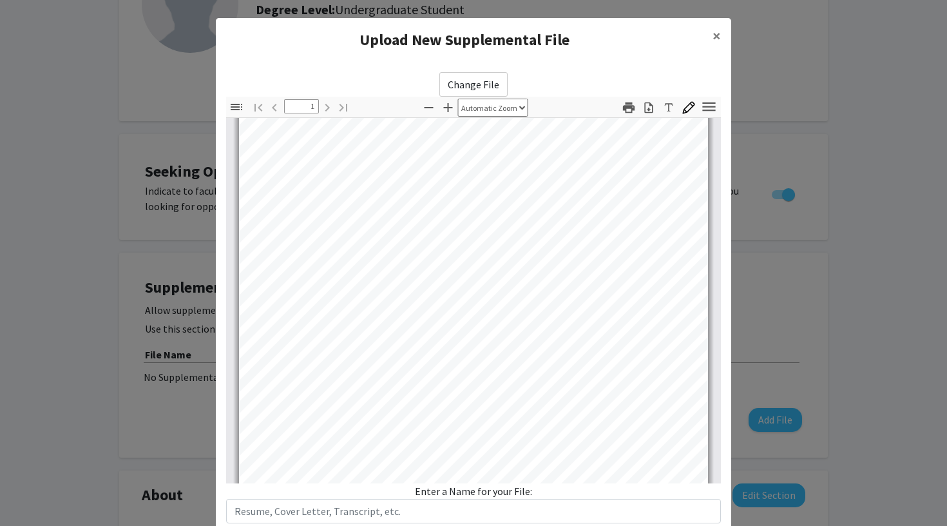
scroll to position [95, 0]
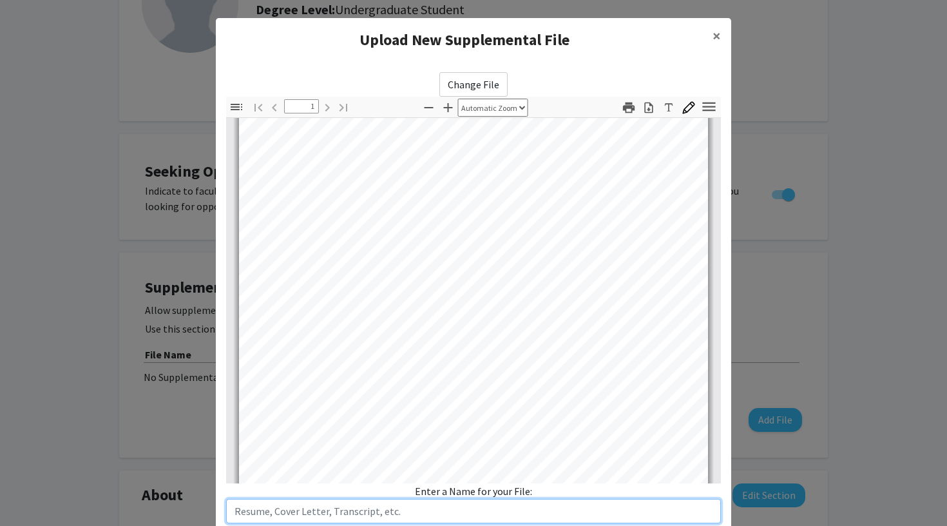
click at [433, 512] on input "text" at bounding box center [473, 511] width 495 height 24
type input "S"
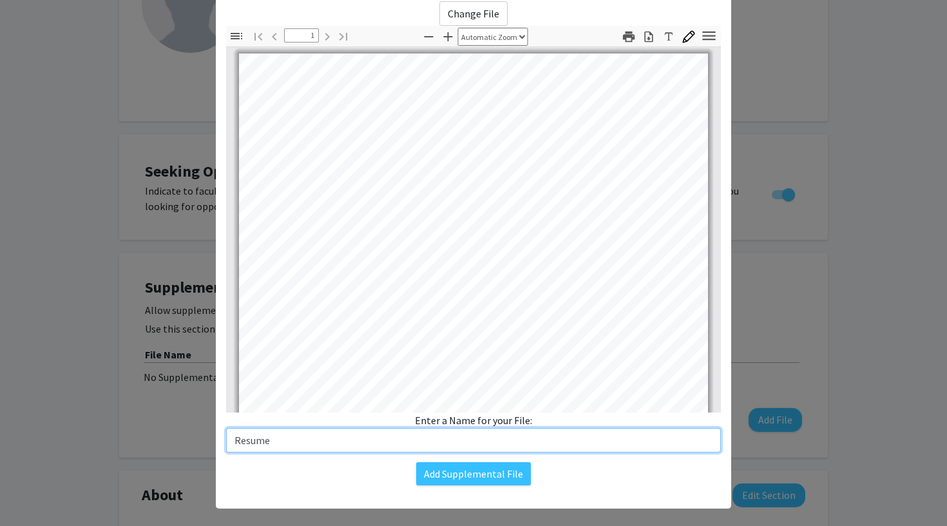
scroll to position [72, 0]
type input "Resume"
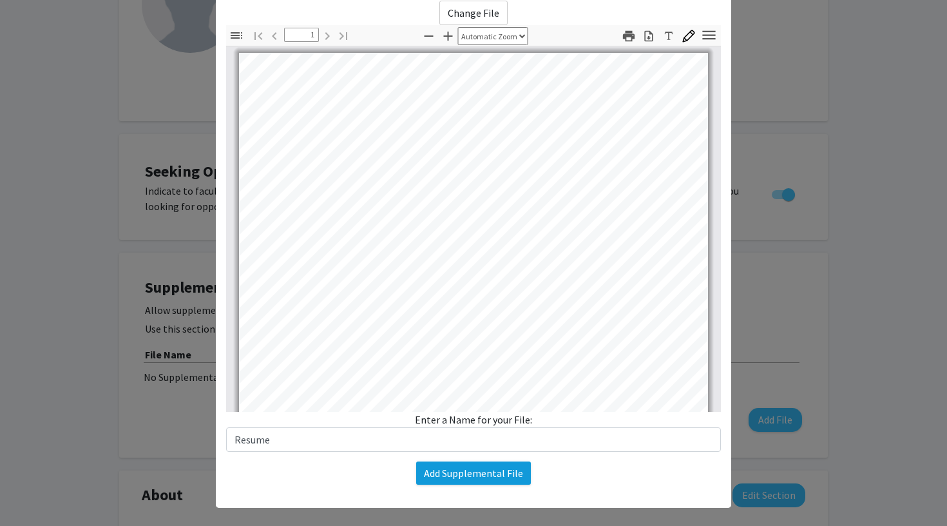
click at [477, 472] on button "Add Supplemental File" at bounding box center [473, 472] width 115 height 23
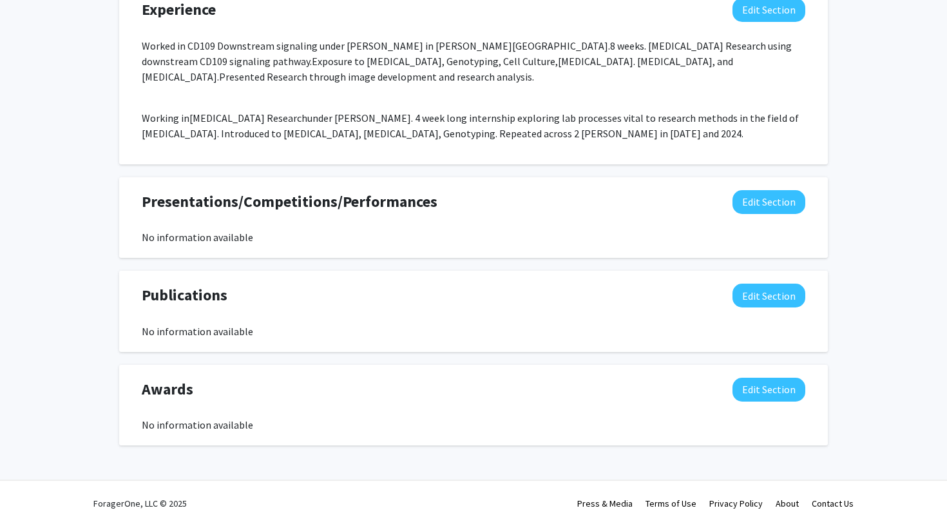
scroll to position [964, 0]
click at [769, 383] on button "Edit Section" at bounding box center [769, 390] width 73 height 24
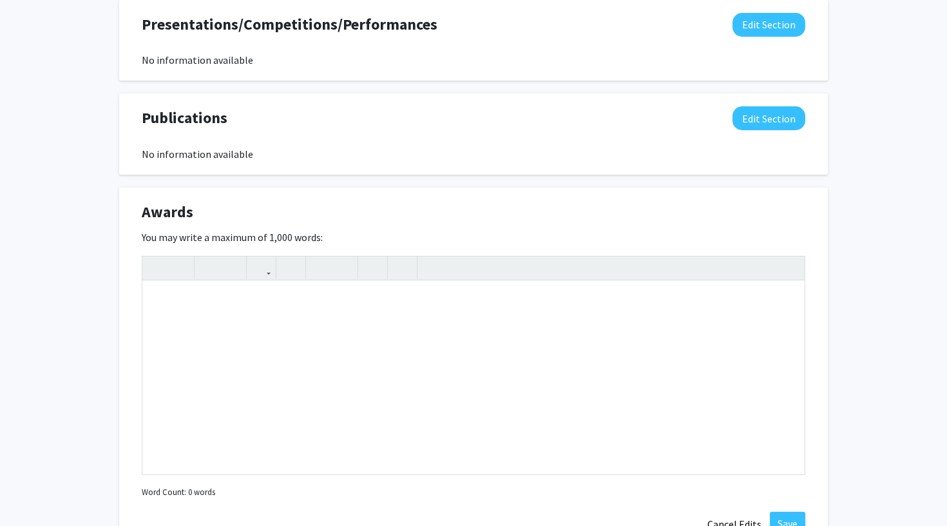
scroll to position [1152, 0]
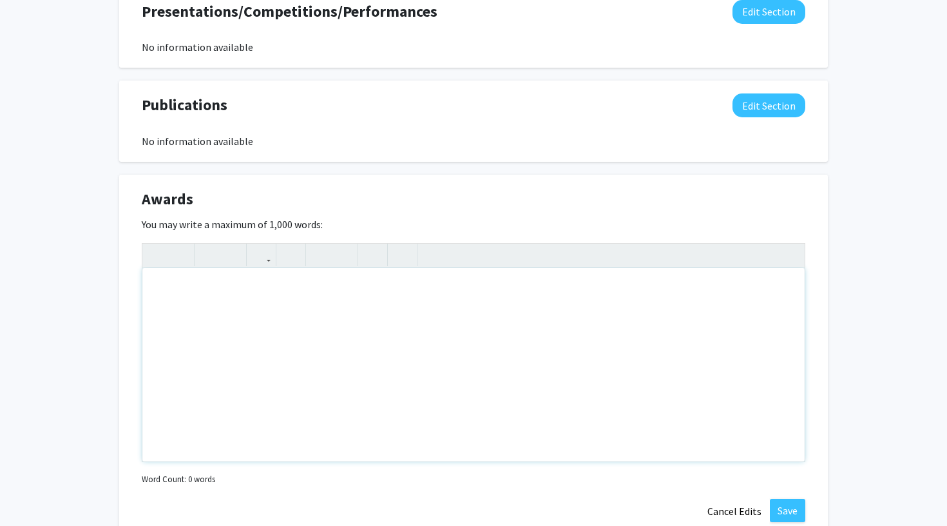
click at [507, 372] on div "Note to users with screen readers: Please deactivate our accessibility plugin f…" at bounding box center [473, 364] width 662 height 193
click at [185, 318] on p "CPR Cerfited" at bounding box center [473, 314] width 637 height 15
click at [275, 290] on p "BLS Certified, CPR Certified" at bounding box center [473, 288] width 637 height 15
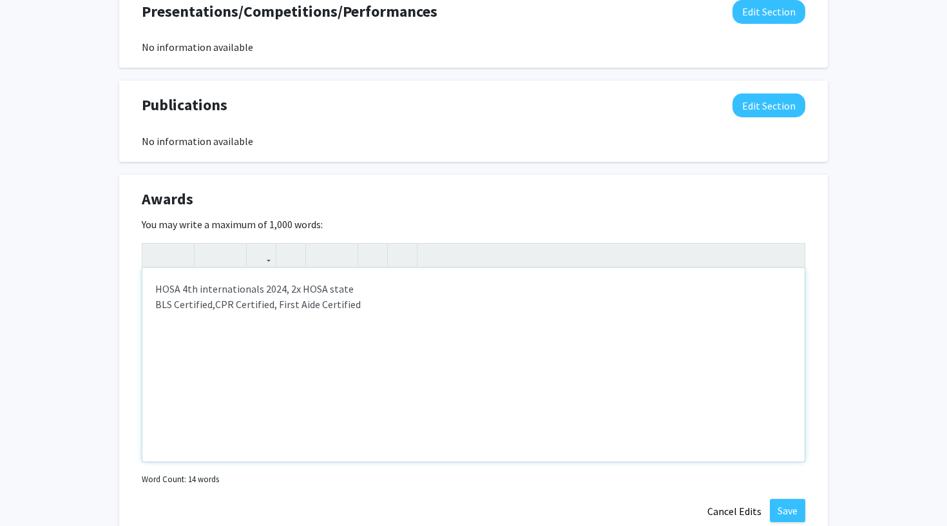
click at [296, 290] on div "HOSA 4th internationals 2024, 2x HOSA state BLS Certified, CPR Certified, First…" at bounding box center [473, 364] width 662 height 193
click at [356, 298] on p "BLS Certified, CPR Certified, First Aide Certified" at bounding box center [473, 303] width 637 height 15
click at [356, 293] on div "HOSA 4th internationals 2024, HOSA state BLS Certified, CPR Certified, First Ai…" at bounding box center [473, 364] width 662 height 193
click at [378, 293] on div "HOSA 4th internationals 2024, HOSA state Champion, HOSA state BLS Certified, CP…" at bounding box center [473, 364] width 662 height 193
click at [467, 287] on div "HOSA 4th internationals 2024, HOSA state Champion 2024, HOSA state BLS Certifie…" at bounding box center [473, 364] width 662 height 193
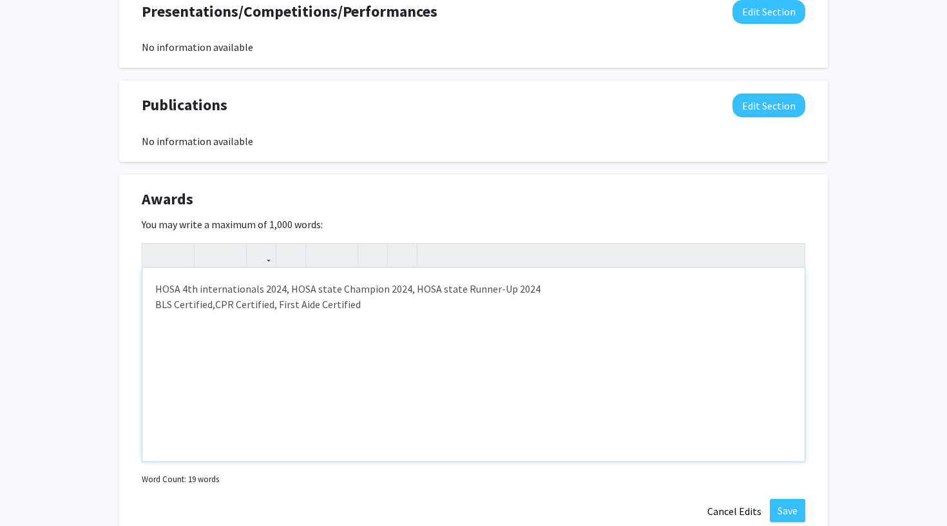
click at [458, 289] on div "HOSA 4th internationals 2024, HOSA state Champion 2024, HOSA state Runner-Up 20…" at bounding box center [473, 364] width 662 height 193
click at [569, 289] on div "HOSA 4th internationals 2024, HOSA state Champion 2024, HOSA state Second Runne…" at bounding box center [473, 364] width 662 height 193
type textarea "HOSA 4th internationals 2024, HOSA state Champion 2024, HOSA state Second Runne…"
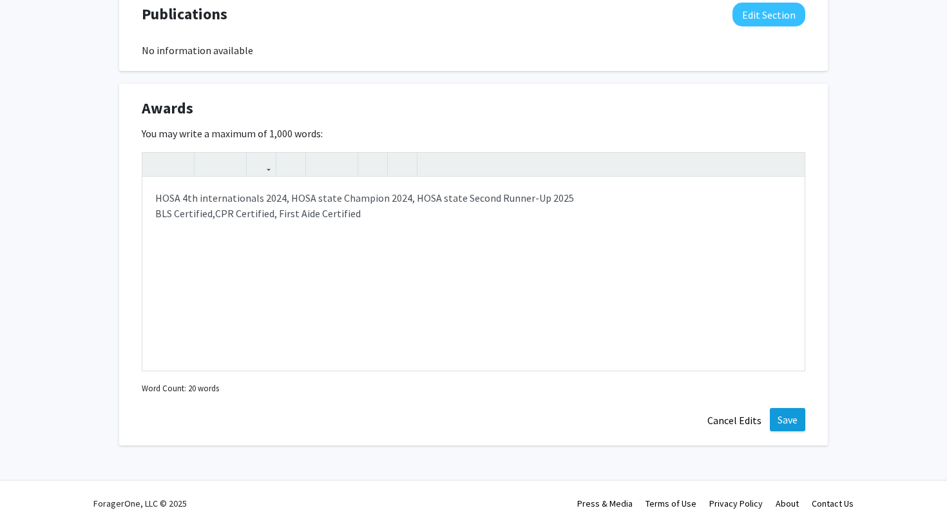
click at [800, 426] on button "Save" at bounding box center [787, 419] width 35 height 23
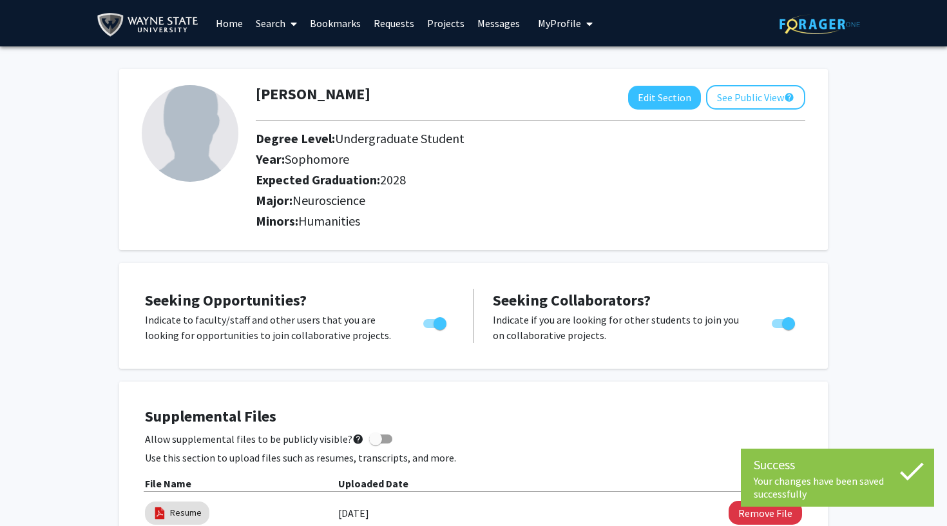
scroll to position [0, 0]
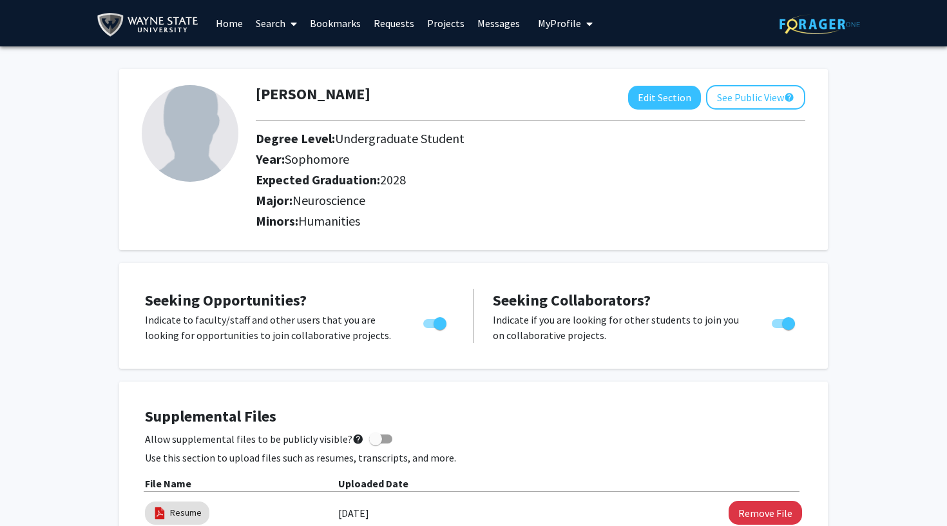
click at [389, 28] on link "Requests" at bounding box center [393, 23] width 53 height 45
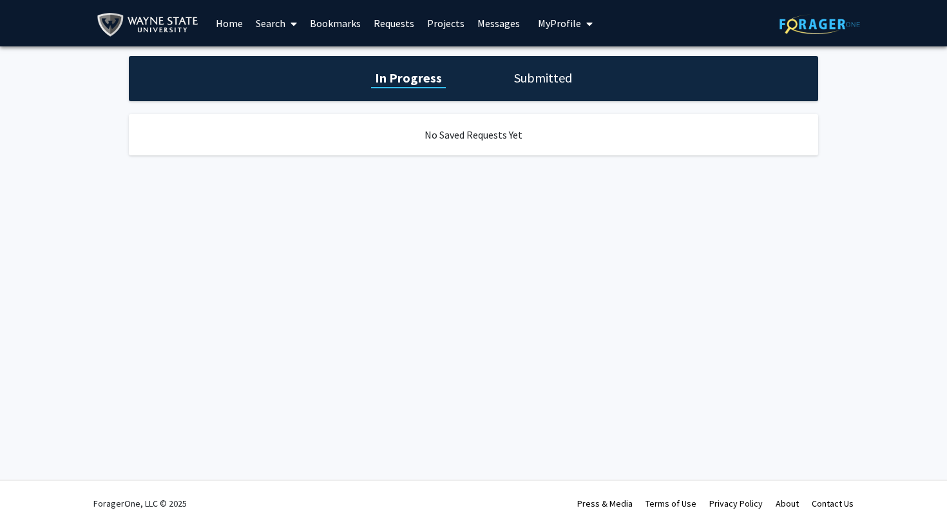
click at [140, 23] on img at bounding box center [151, 24] width 108 height 29
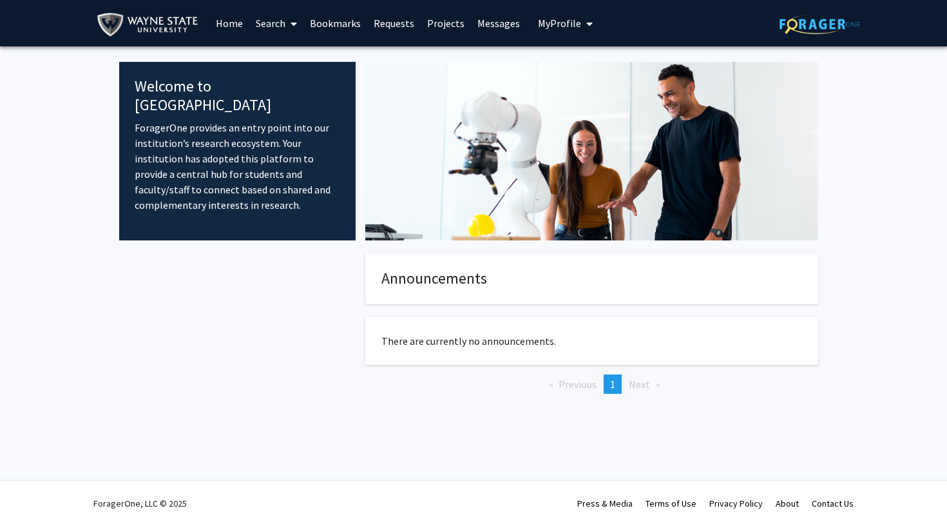
click at [276, 27] on link "Search" at bounding box center [276, 23] width 54 height 45
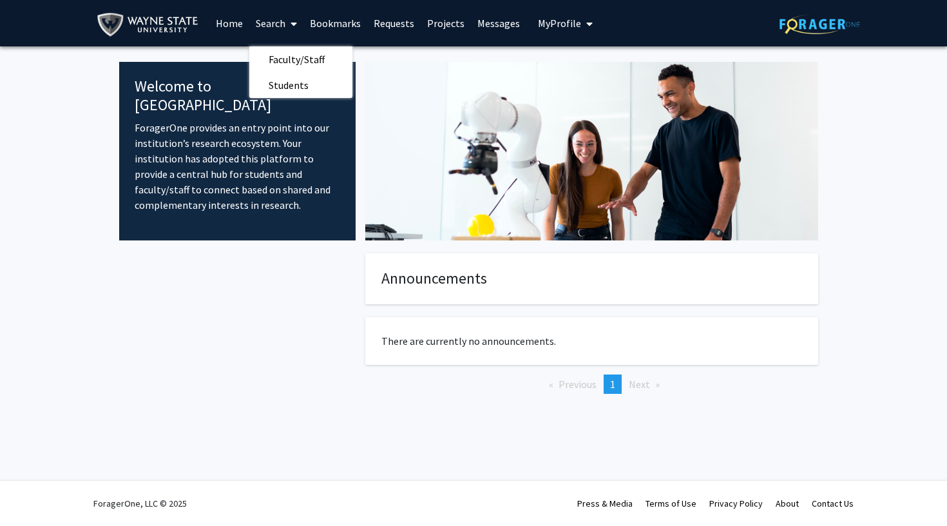
click at [210, 21] on link "Home" at bounding box center [229, 23] width 40 height 45
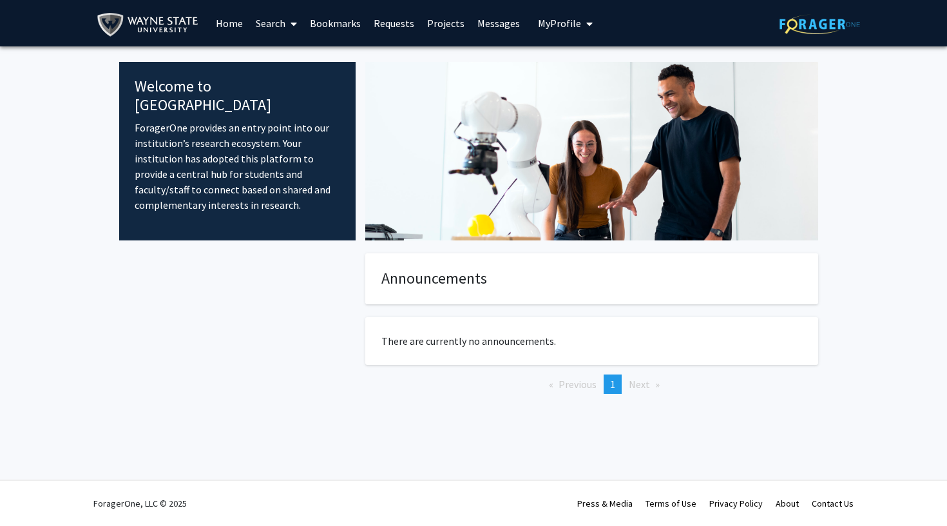
click at [229, 22] on link "Home" at bounding box center [229, 23] width 40 height 45
click at [195, 35] on img at bounding box center [151, 24] width 108 height 29
click at [177, 39] on img at bounding box center [151, 24] width 108 height 29
click at [570, 33] on button "My Profile" at bounding box center [565, 23] width 63 height 46
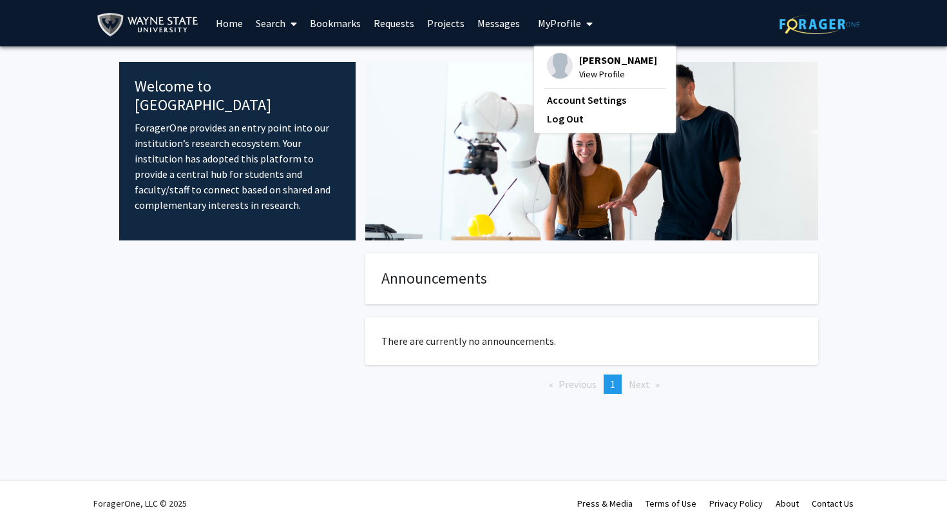
click at [478, 26] on link "Messages" at bounding box center [498, 23] width 55 height 45
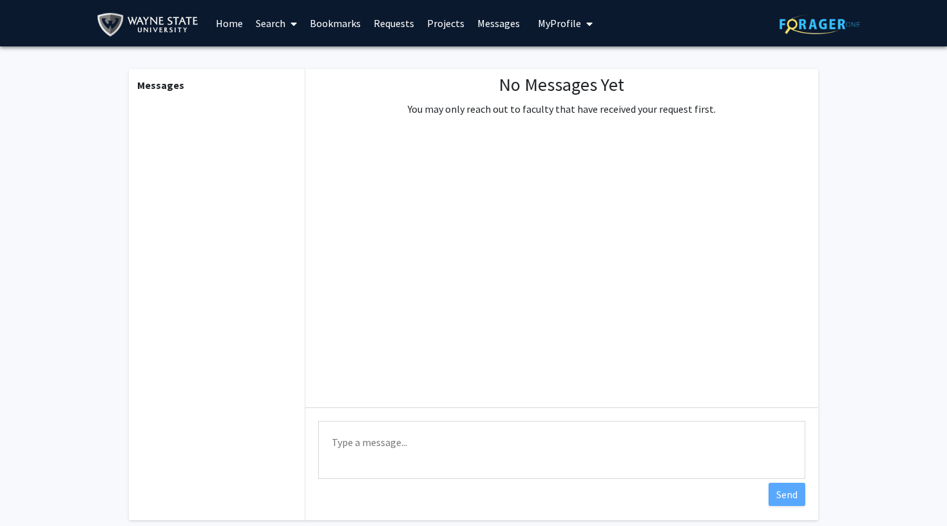
click at [441, 26] on link "Projects" at bounding box center [446, 23] width 50 height 45
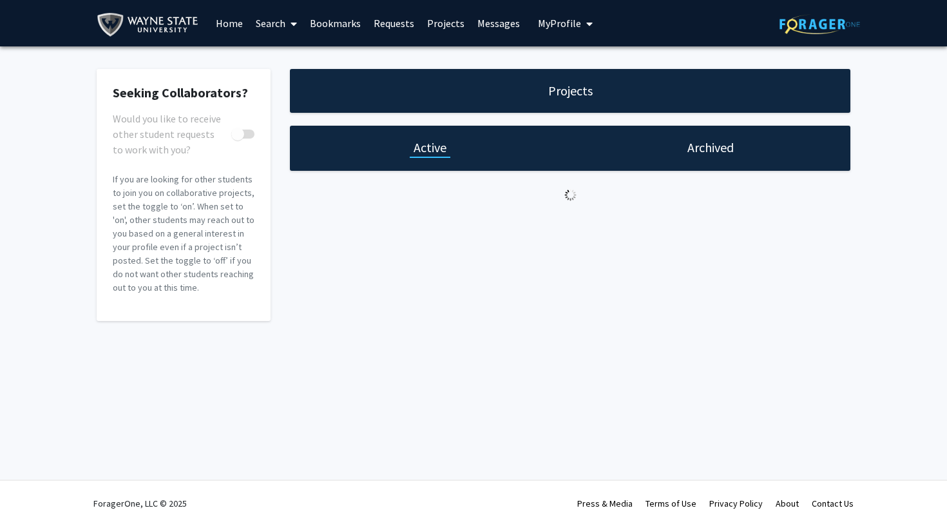
checkbox input "true"
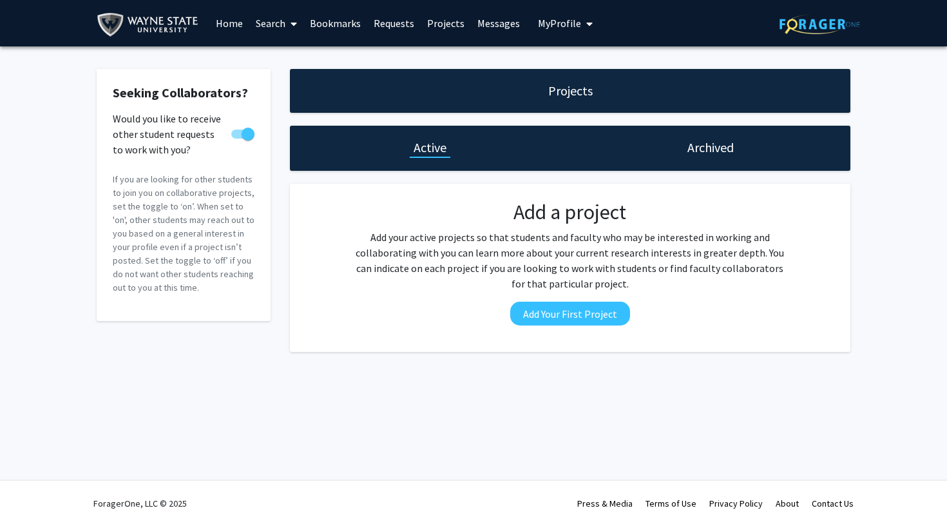
click at [394, 23] on link "Requests" at bounding box center [393, 23] width 53 height 45
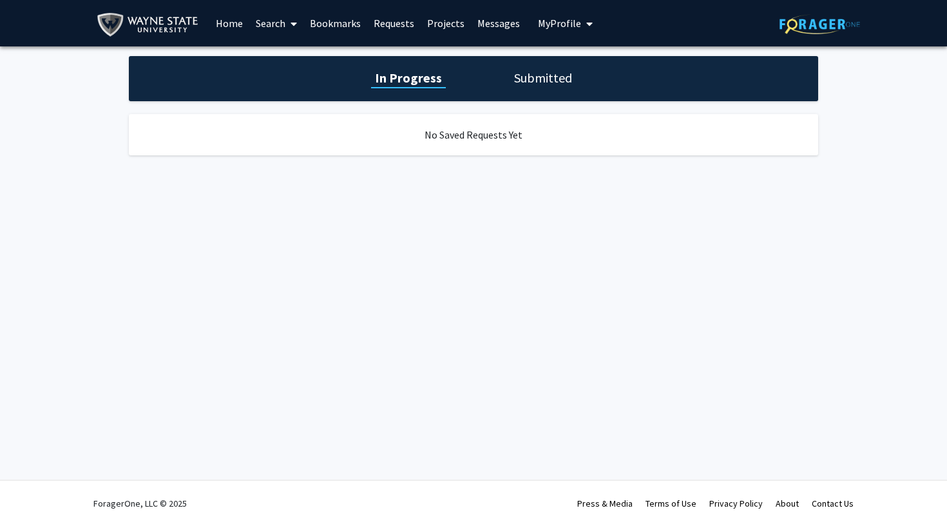
click at [352, 26] on link "Bookmarks" at bounding box center [336, 23] width 64 height 45
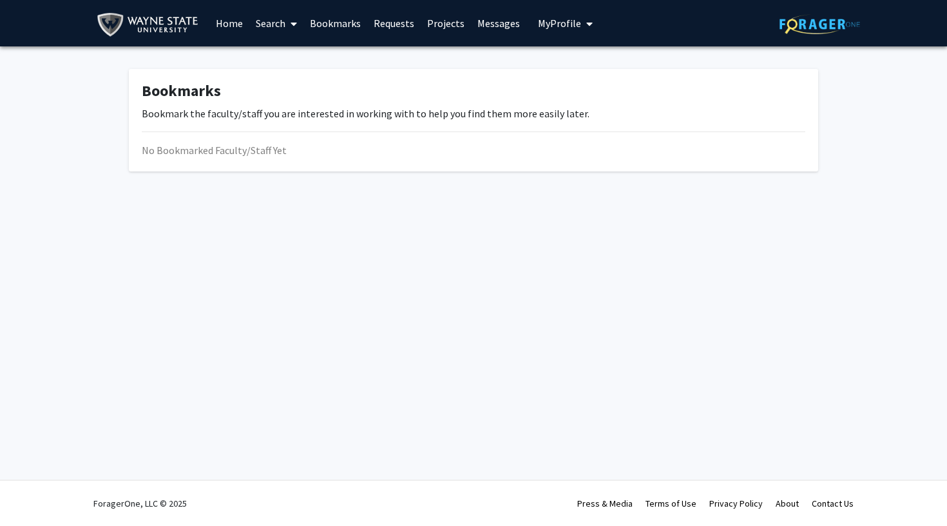
click at [278, 28] on link "Search" at bounding box center [276, 23] width 54 height 45
click at [308, 63] on span "Faculty/Staff" at bounding box center [296, 59] width 95 height 26
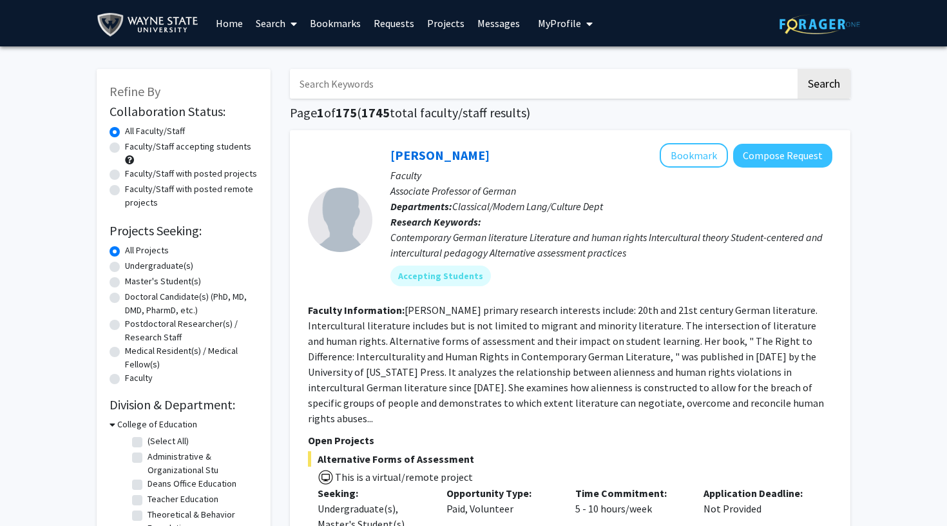
click at [545, 19] on span "My Profile" at bounding box center [559, 23] width 43 height 13
click at [617, 67] on span "[PERSON_NAME]" at bounding box center [618, 60] width 78 height 14
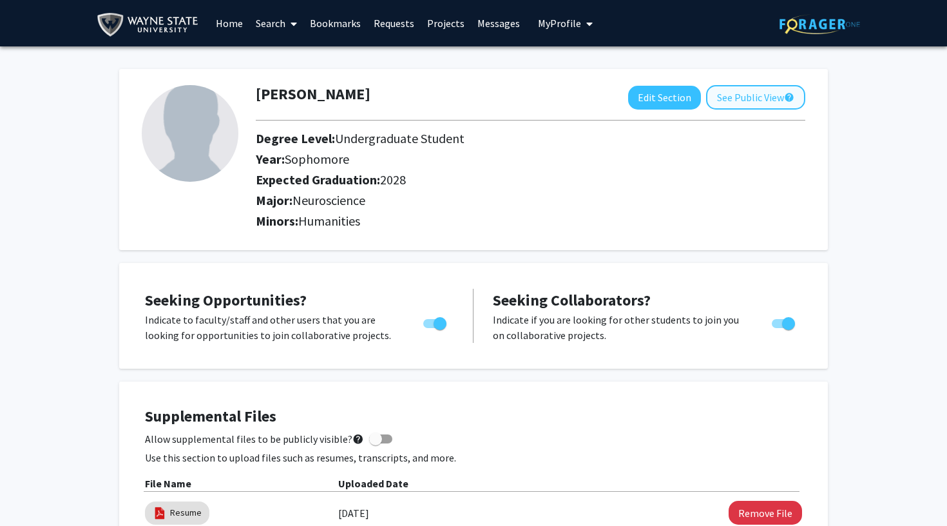
click at [769, 97] on button "See Public View help" at bounding box center [755, 97] width 99 height 24
click at [673, 99] on button "Edit Section" at bounding box center [664, 98] width 73 height 24
select select "sophomore"
select select "2028"
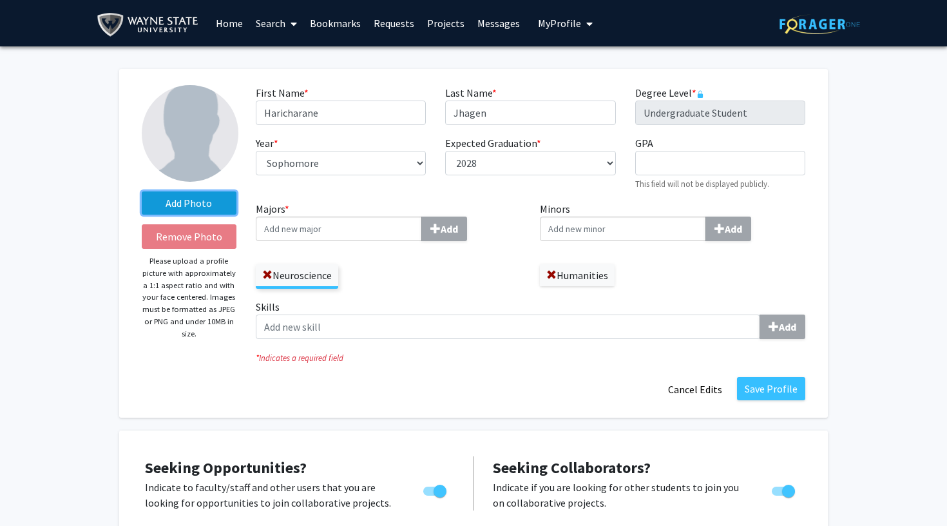
click at [168, 210] on label "Add Photo" at bounding box center [189, 202] width 95 height 23
click at [0, 0] on input "Add Photo" at bounding box center [0, 0] width 0 height 0
click at [274, 26] on link "Search" at bounding box center [276, 23] width 54 height 45
click at [317, 56] on span "Faculty/Staff" at bounding box center [296, 59] width 95 height 26
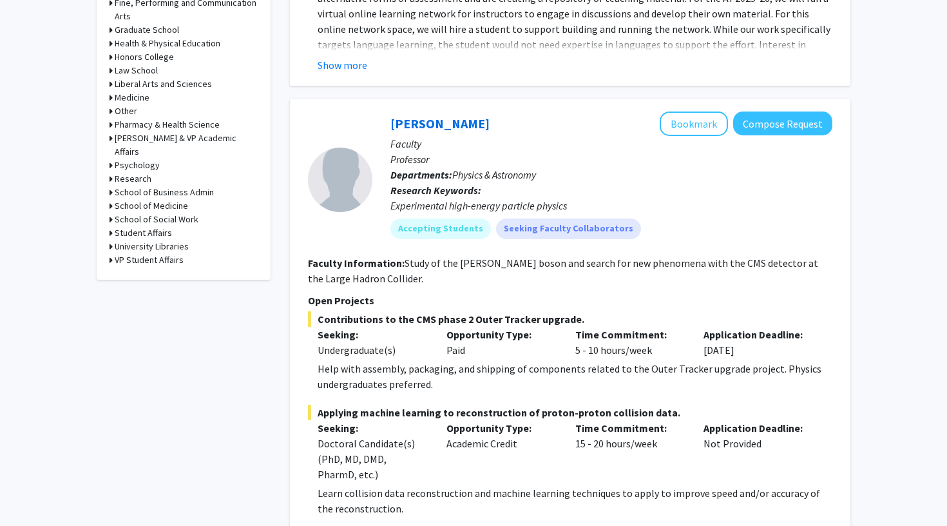
scroll to position [607, 0]
